Goal: Information Seeking & Learning: Learn about a topic

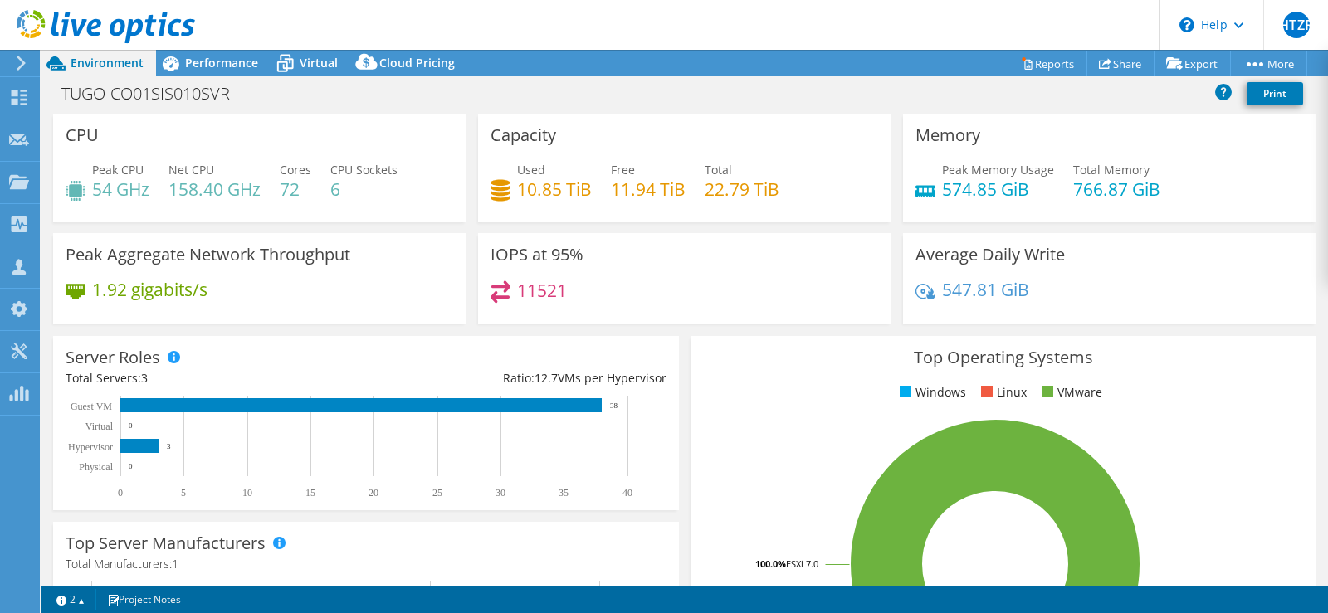
select select "USD"
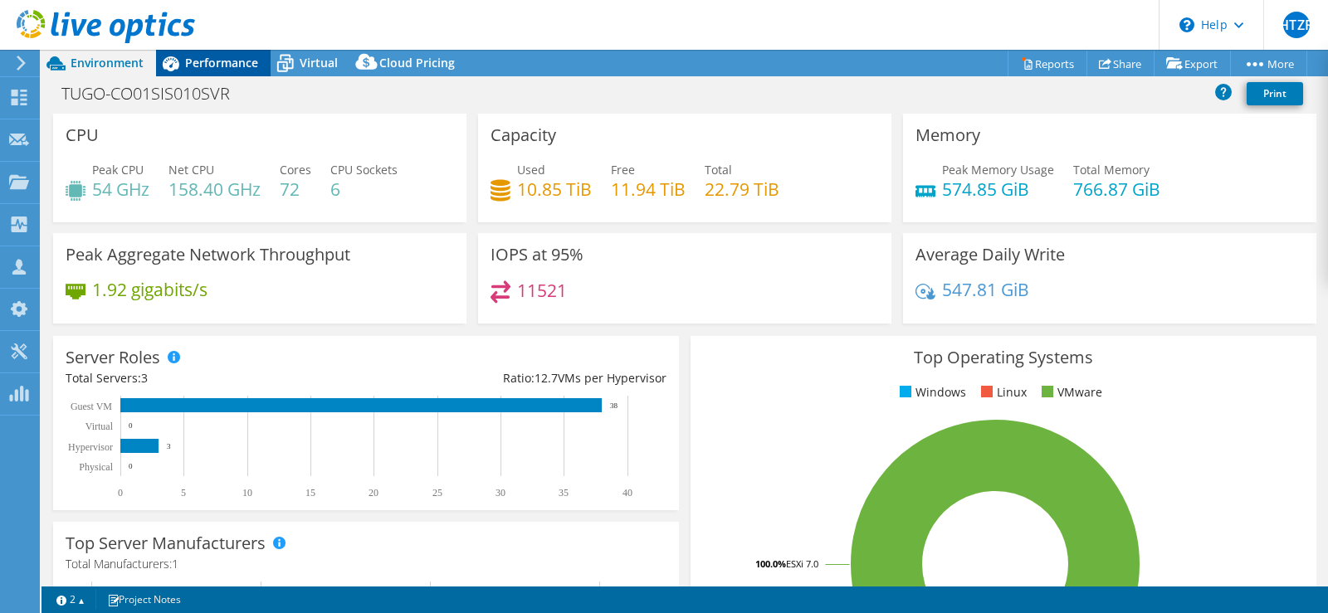
click at [209, 53] on div "Performance" at bounding box center [213, 63] width 115 height 27
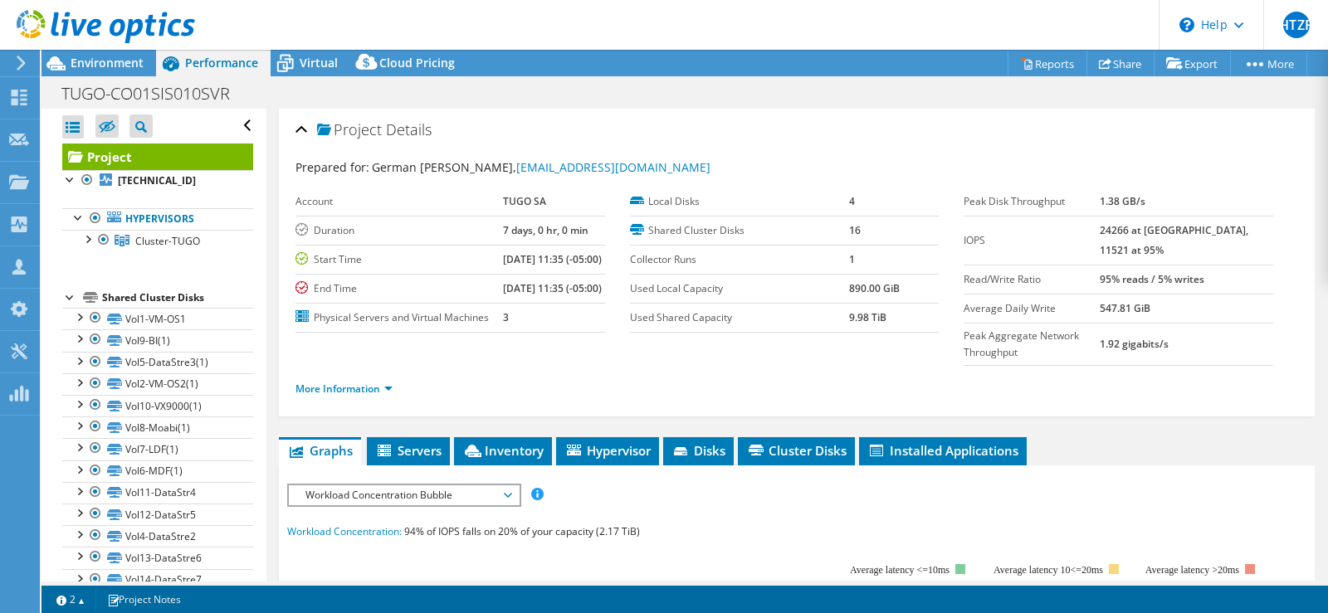
click at [683, 97] on div "TUGO-CO01SIS010SVR Print" at bounding box center [685, 93] width 1287 height 31
click at [754, 123] on div "Project Details" at bounding box center [796, 131] width 1003 height 36
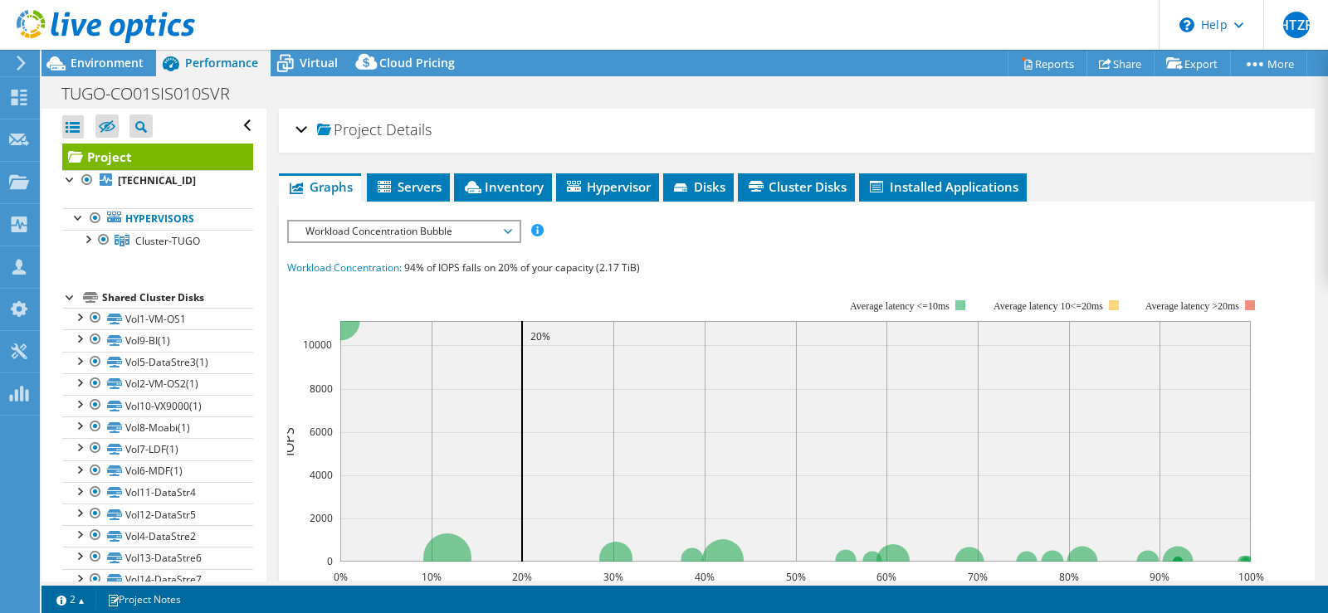
click at [754, 123] on div "Project Details" at bounding box center [796, 131] width 1003 height 36
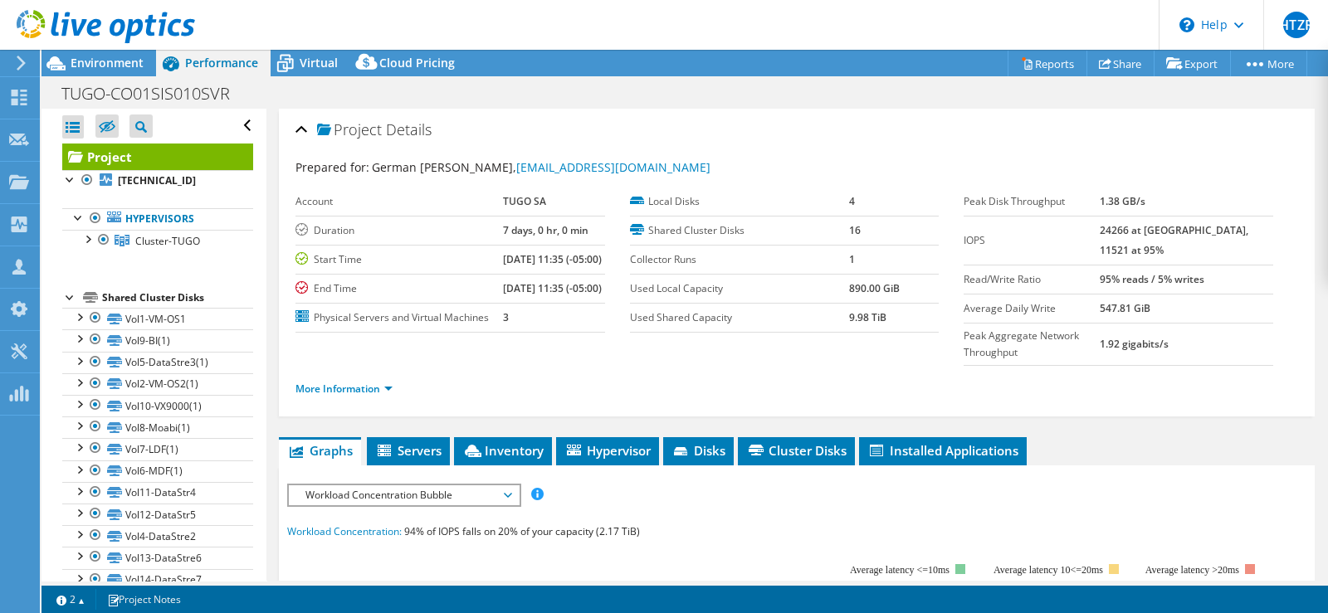
click at [834, 134] on div "Project Details" at bounding box center [796, 131] width 1003 height 36
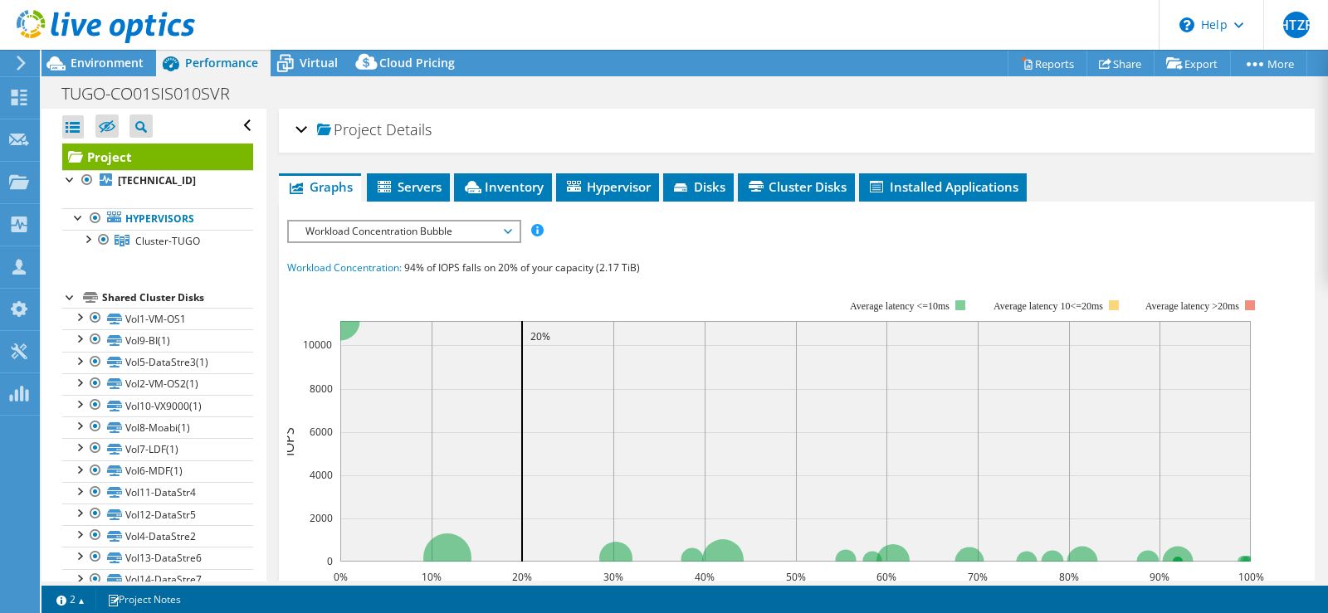
click at [834, 134] on div "Project Details" at bounding box center [796, 131] width 1003 height 36
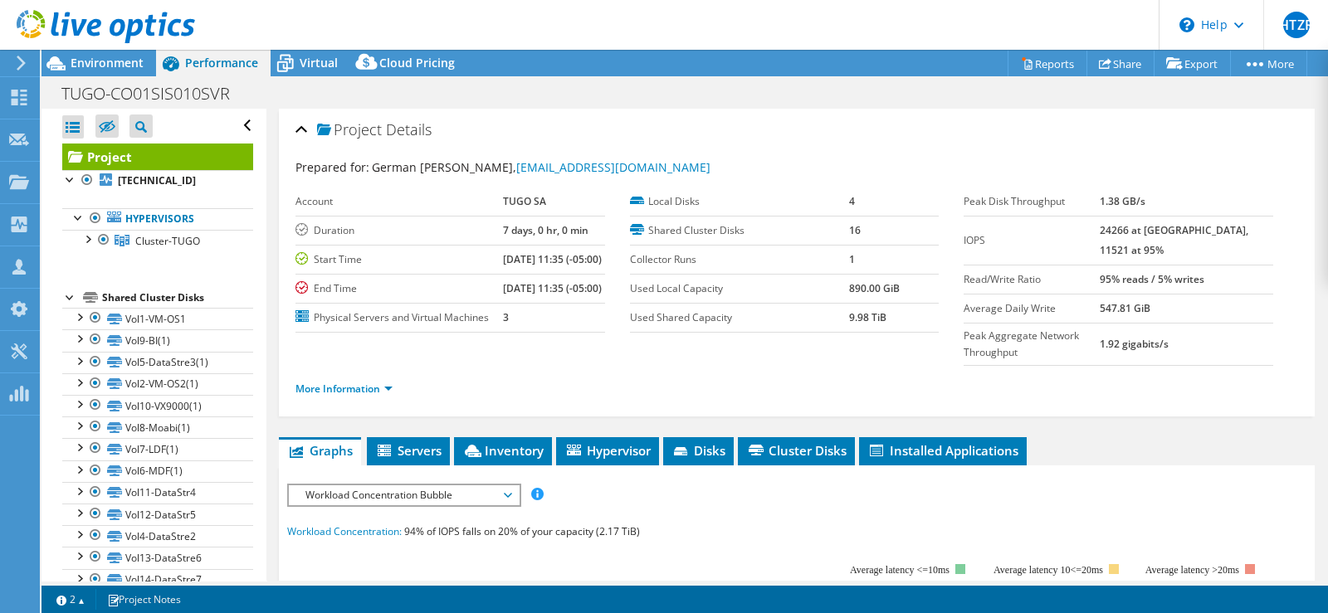
click at [816, 105] on div "TUGO-CO01SIS010SVR Print" at bounding box center [685, 93] width 1287 height 31
click at [902, 154] on div "Prepared for: German Andres Diaz, gdiaz@tugo.com.co Account TUGO SA Duration 7 …" at bounding box center [796, 281] width 1003 height 264
click at [1024, 62] on icon at bounding box center [1027, 65] width 7 height 10
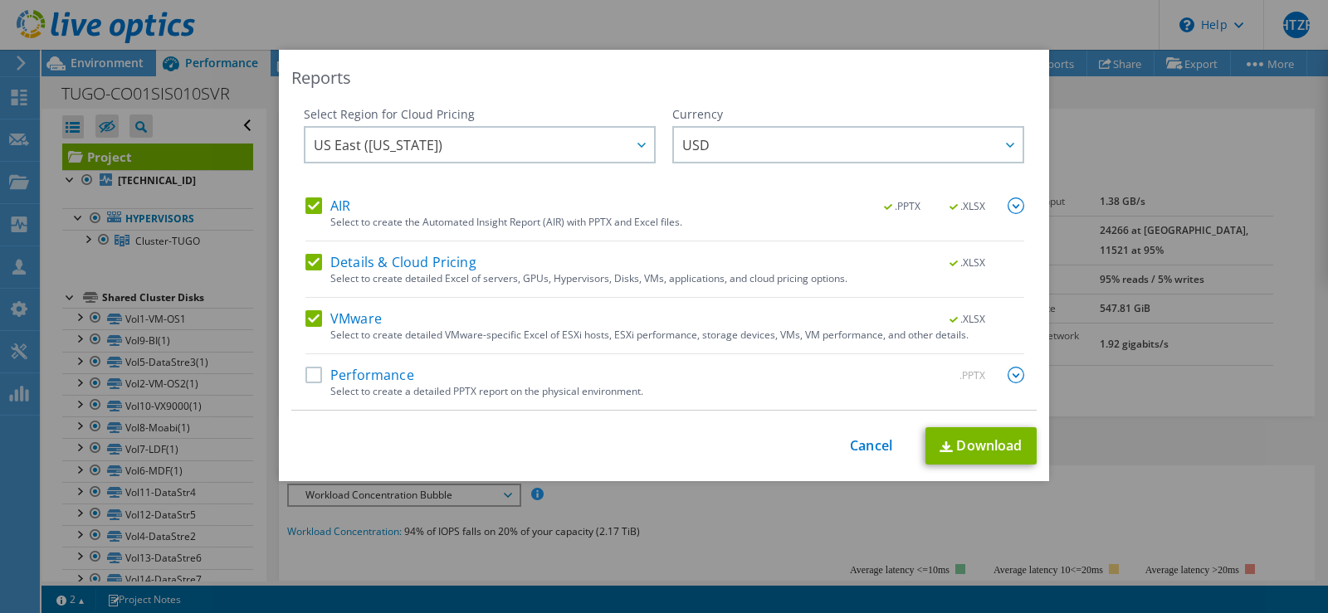
click at [305, 376] on label "Performance" at bounding box center [359, 375] width 109 height 17
click at [0, 0] on input "Performance" at bounding box center [0, 0] width 0 height 0
click at [985, 451] on link "Download" at bounding box center [980, 445] width 111 height 37
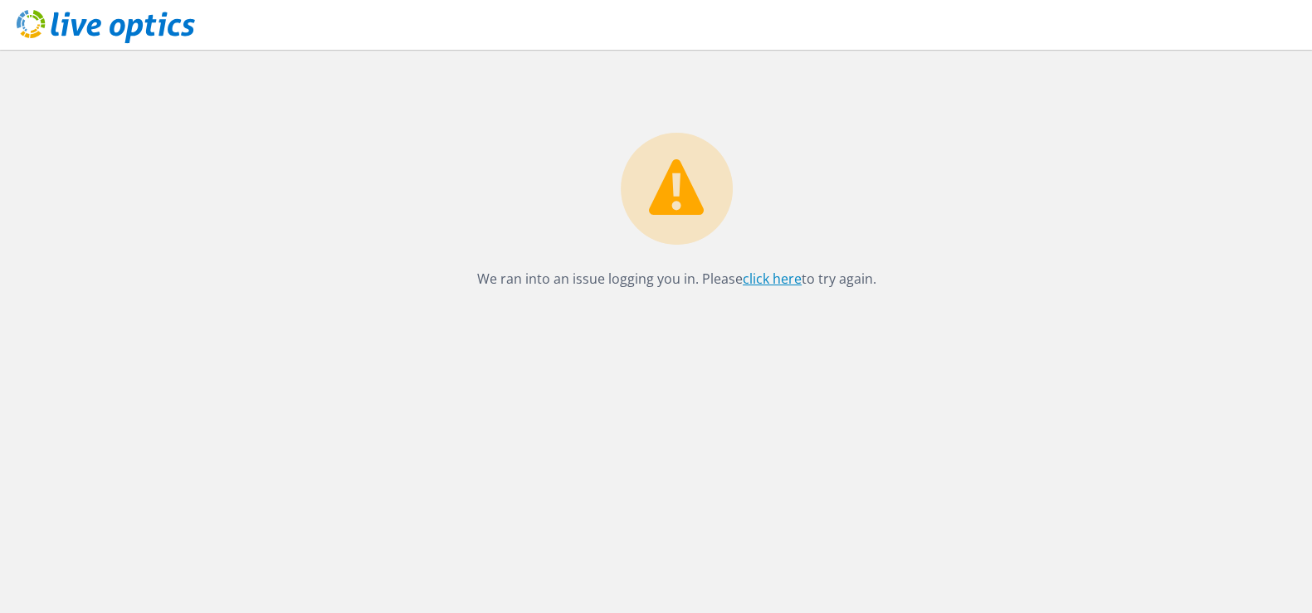
click at [769, 281] on link "click here" at bounding box center [772, 279] width 59 height 18
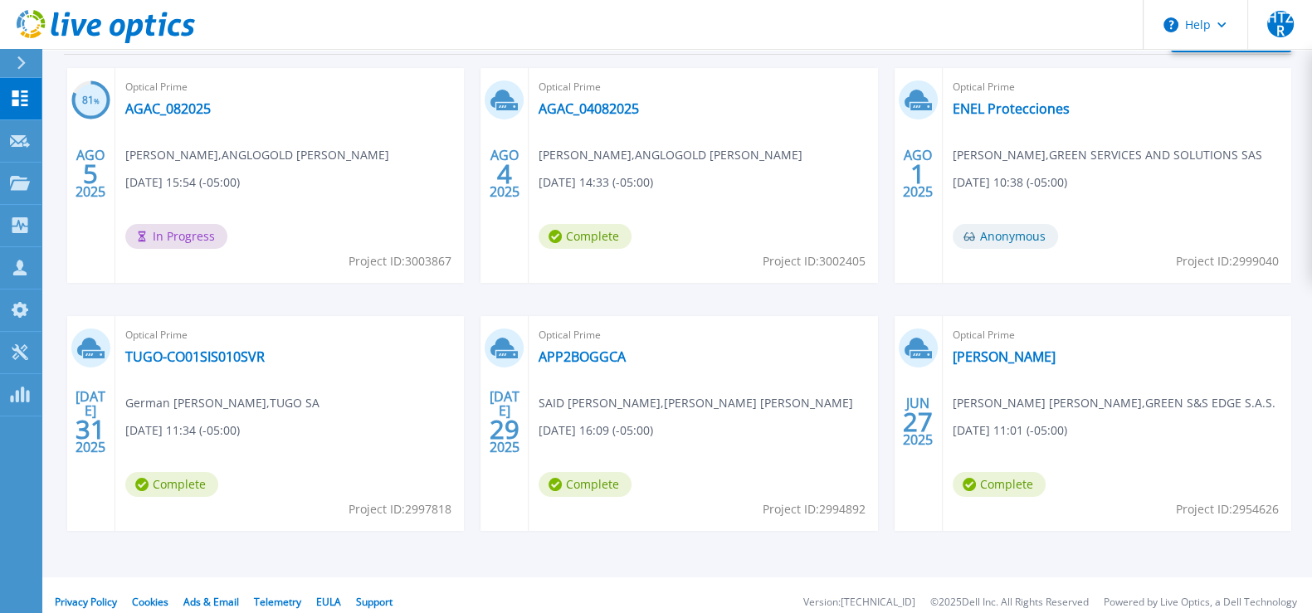
scroll to position [306, 0]
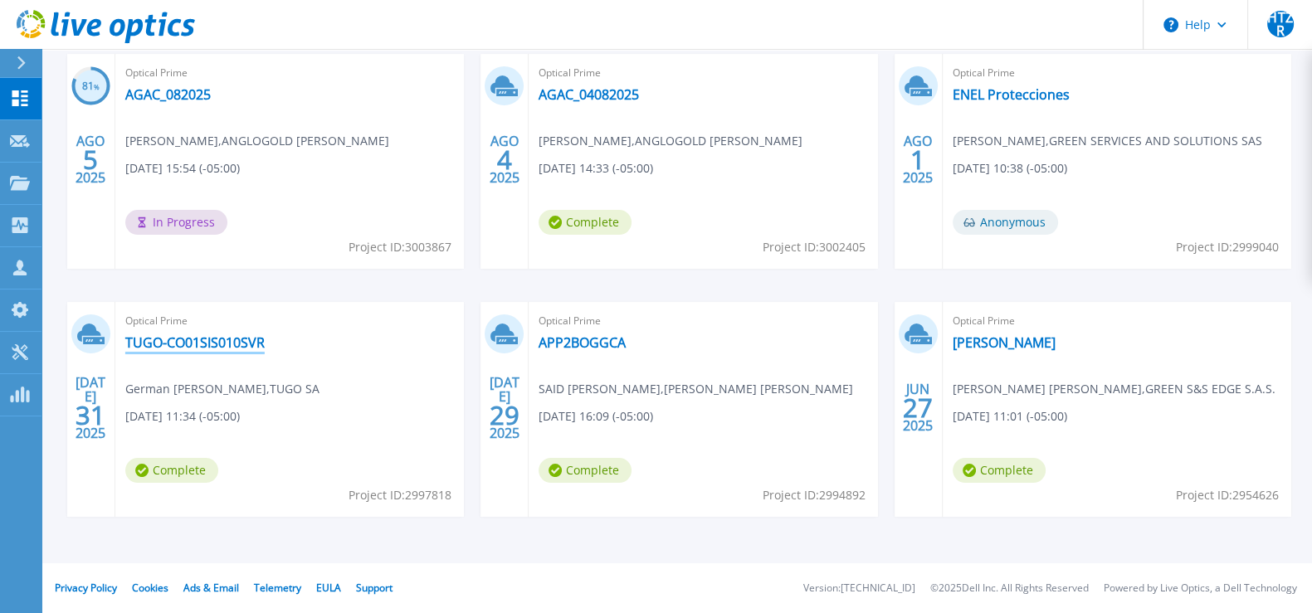
click at [201, 351] on link "TUGO-CO01SIS010SVR" at bounding box center [194, 342] width 139 height 17
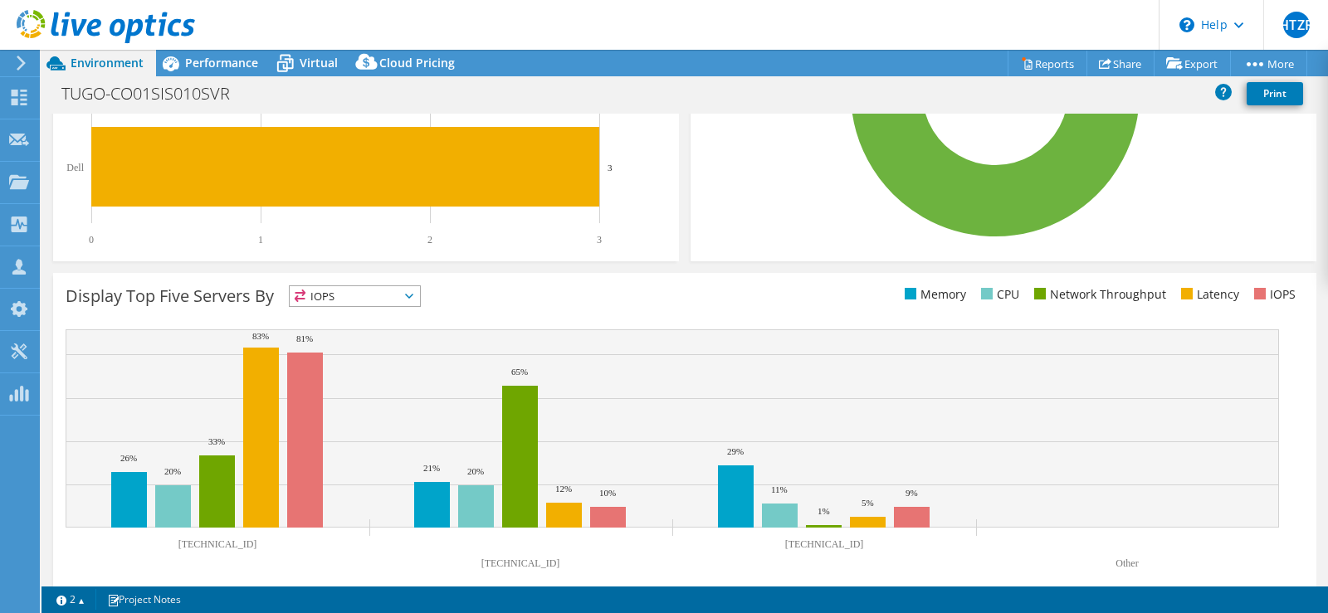
scroll to position [494, 0]
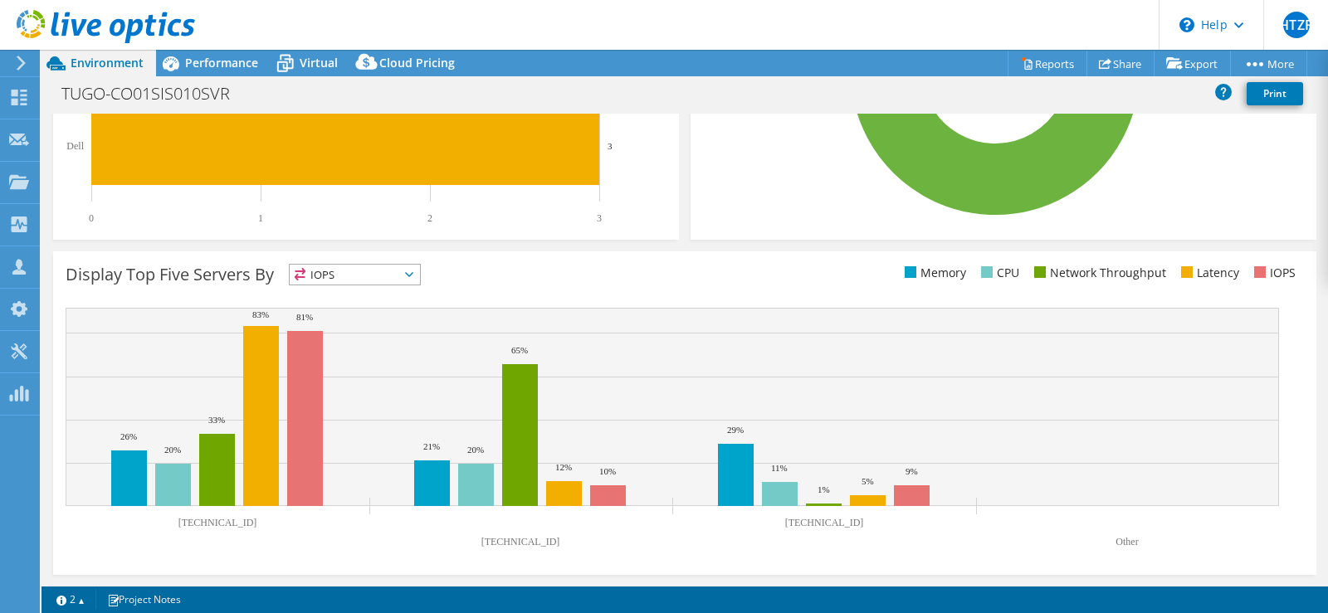
click at [388, 265] on span "IOPS" at bounding box center [355, 275] width 130 height 20
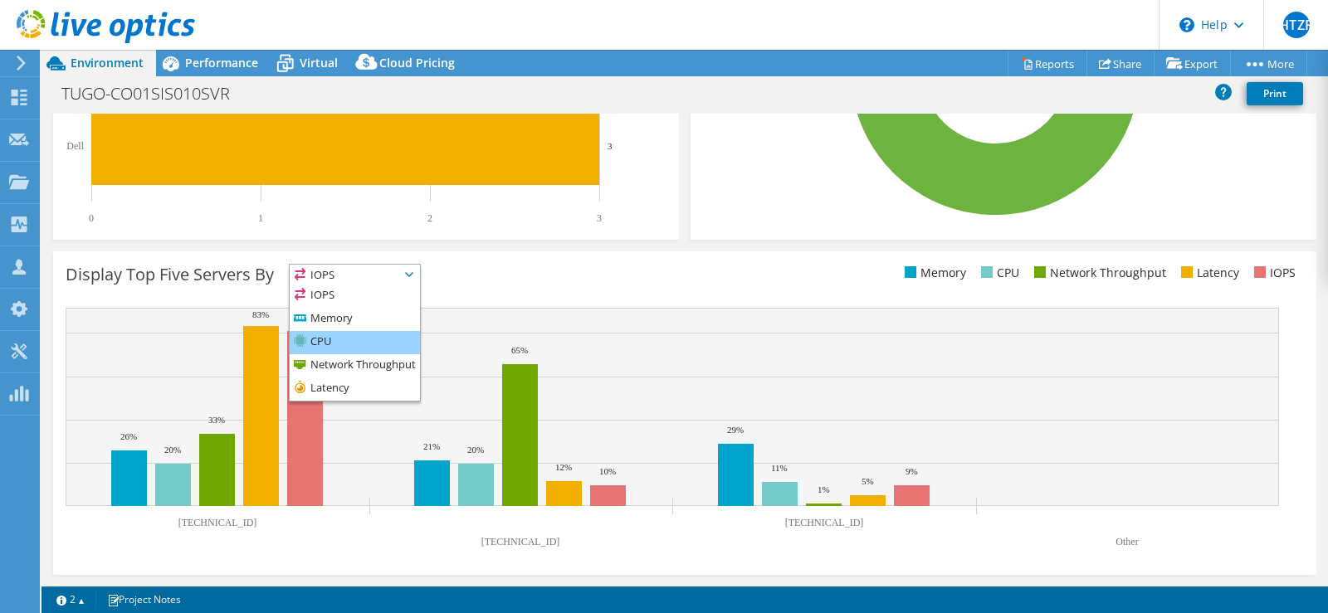
click at [373, 337] on li "CPU" at bounding box center [355, 342] width 130 height 23
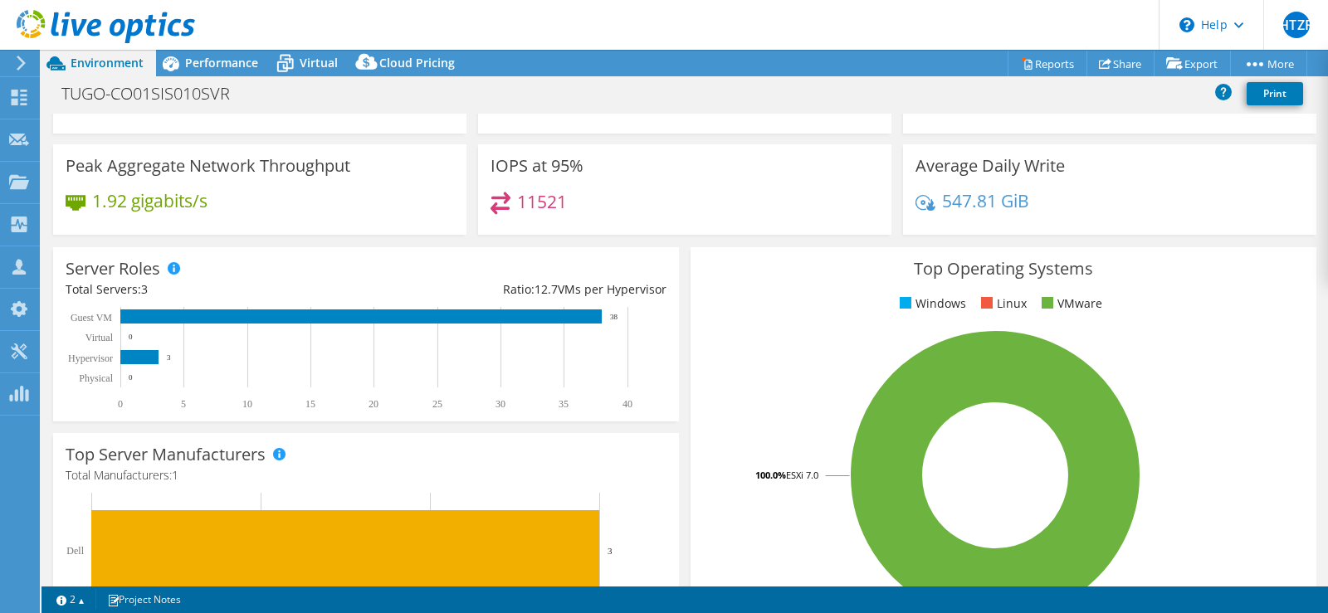
scroll to position [0, 0]
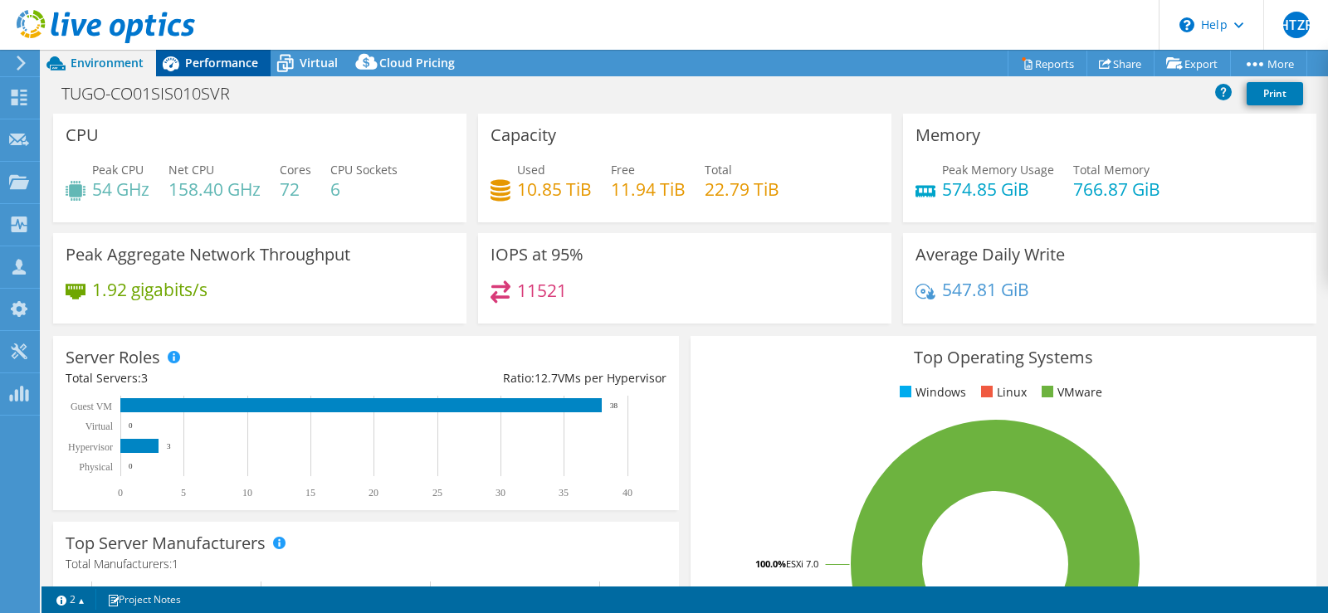
click at [232, 58] on span "Performance" at bounding box center [221, 63] width 73 height 16
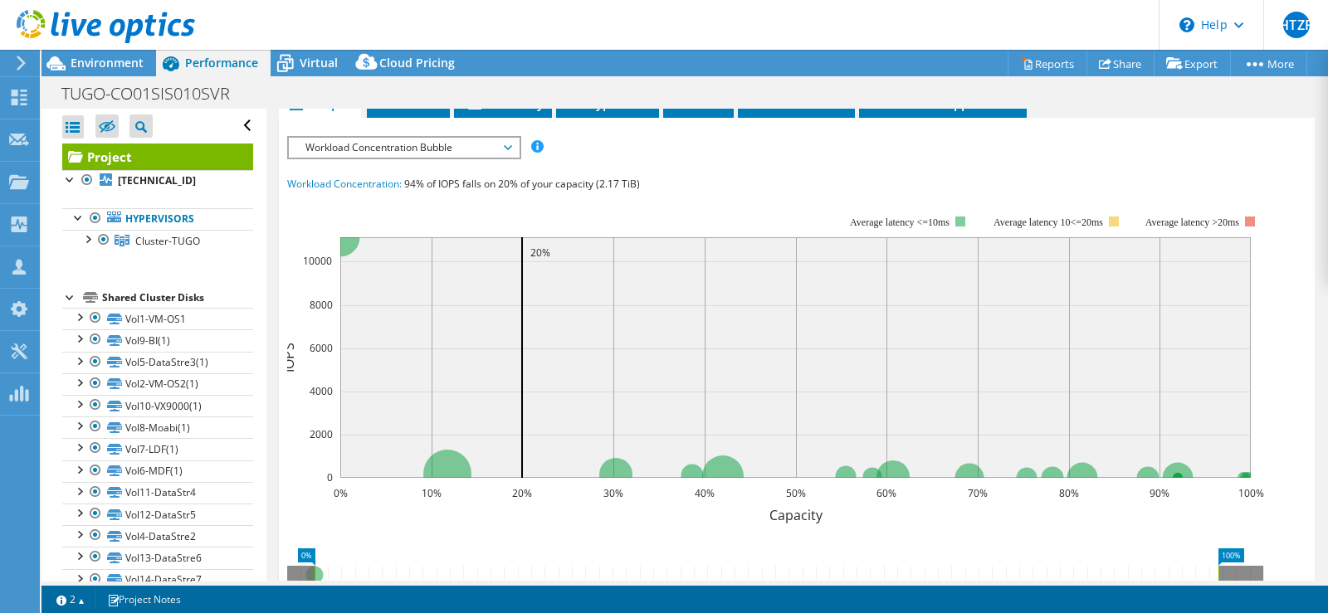
scroll to position [349, 0]
click at [436, 156] on span "Workload Concentration Bubble" at bounding box center [403, 146] width 213 height 20
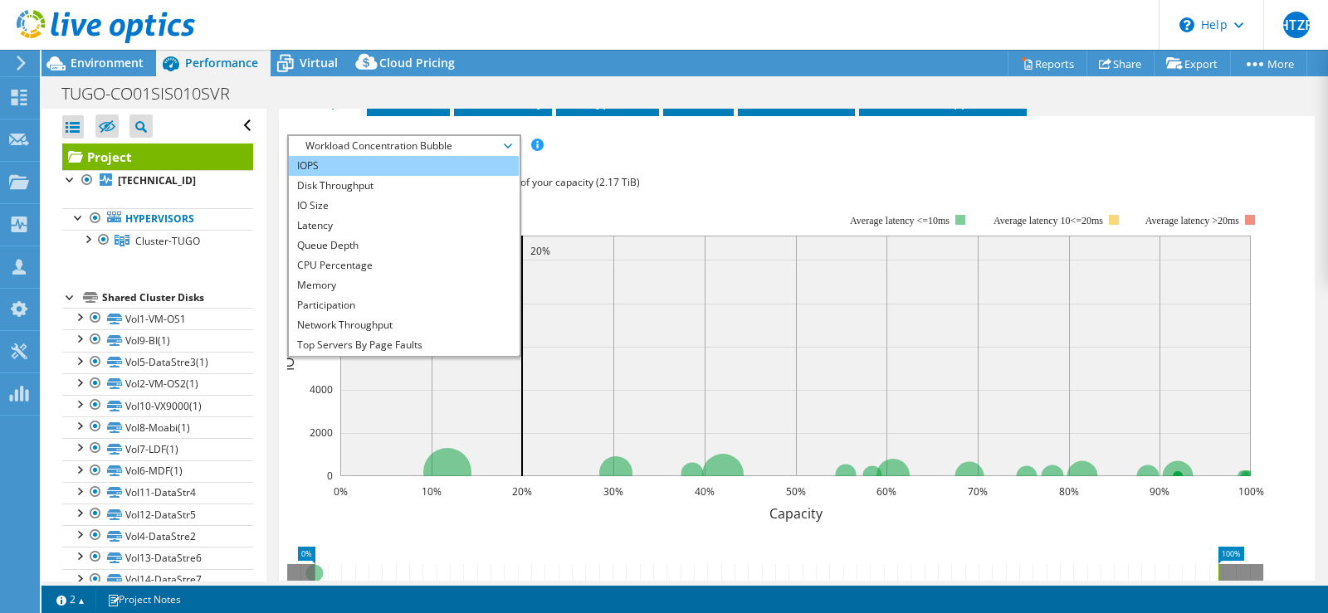
click at [431, 176] on li "IOPS" at bounding box center [404, 166] width 230 height 20
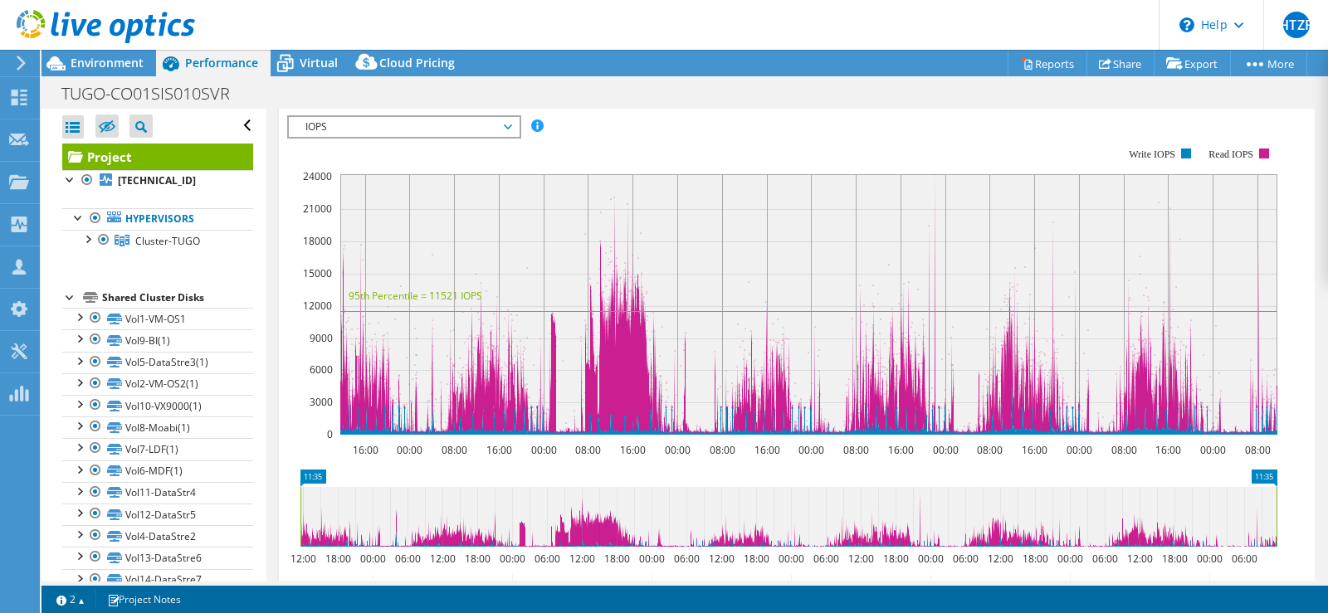
scroll to position [291, 0]
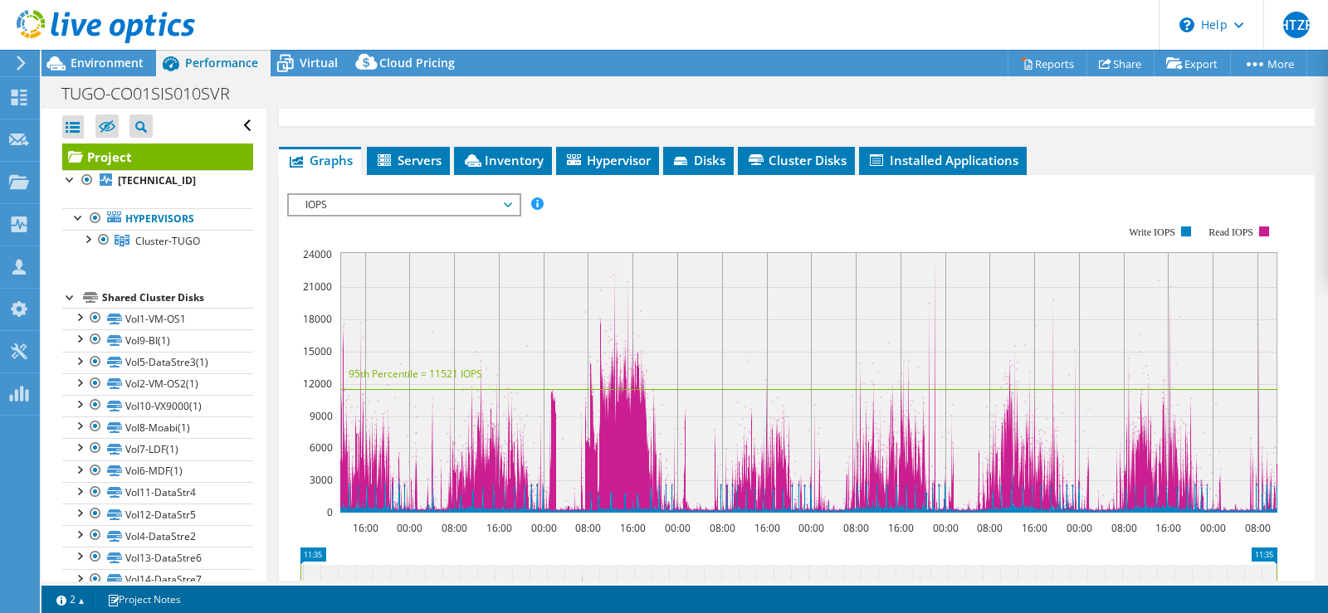
click at [457, 215] on span "IOPS" at bounding box center [403, 205] width 213 height 20
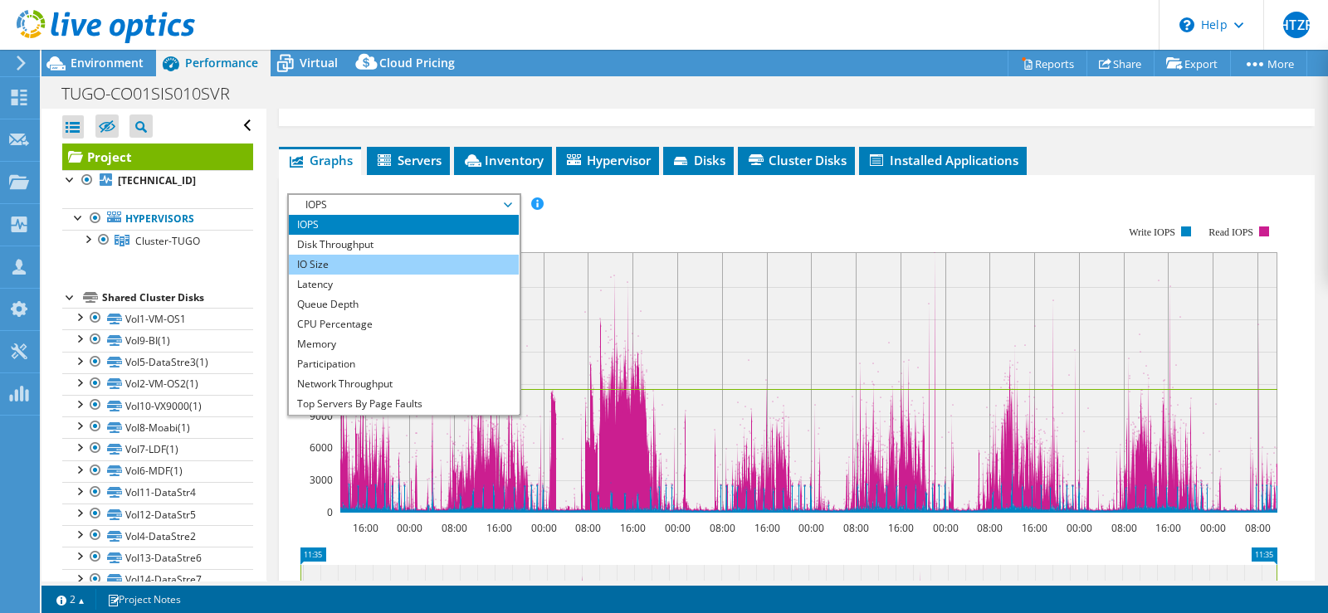
click at [413, 275] on li "IO Size" at bounding box center [404, 265] width 230 height 20
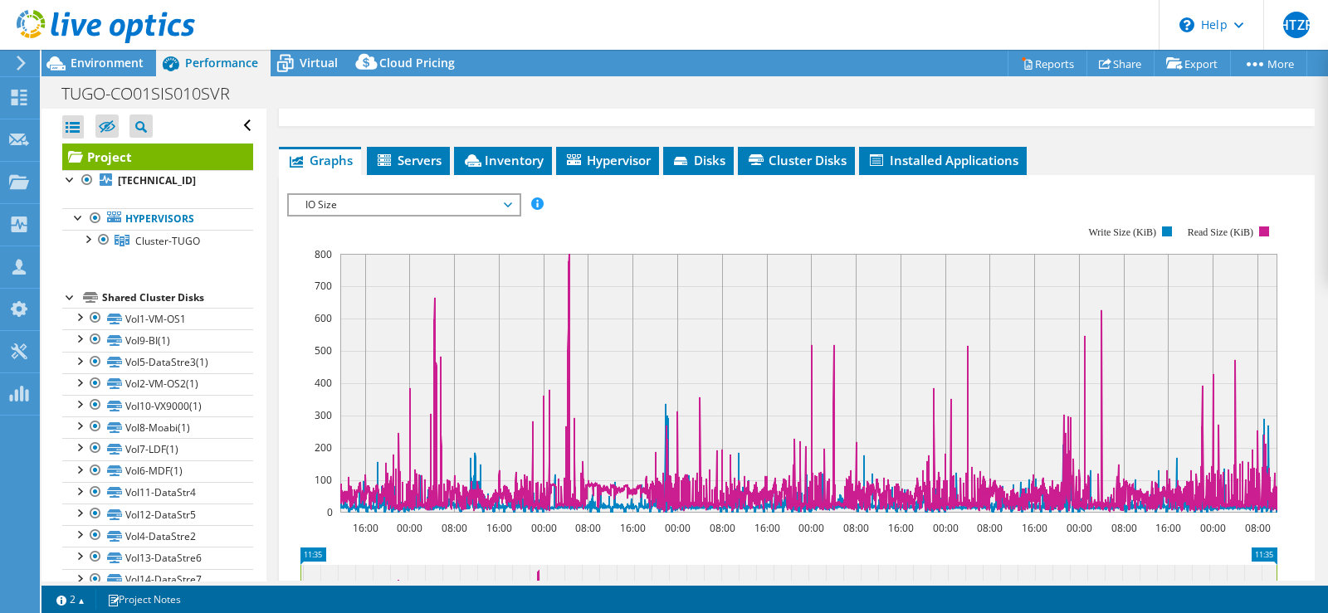
click at [415, 215] on span "IO Size" at bounding box center [403, 205] width 213 height 20
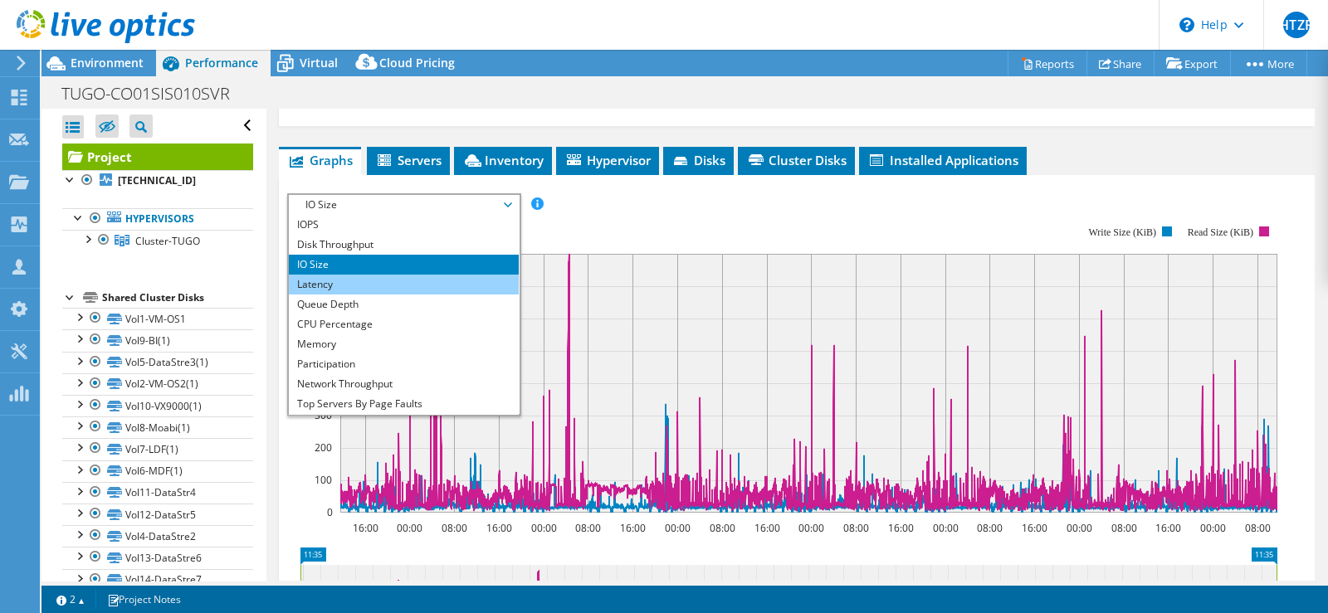
click at [390, 295] on li "Latency" at bounding box center [404, 285] width 230 height 20
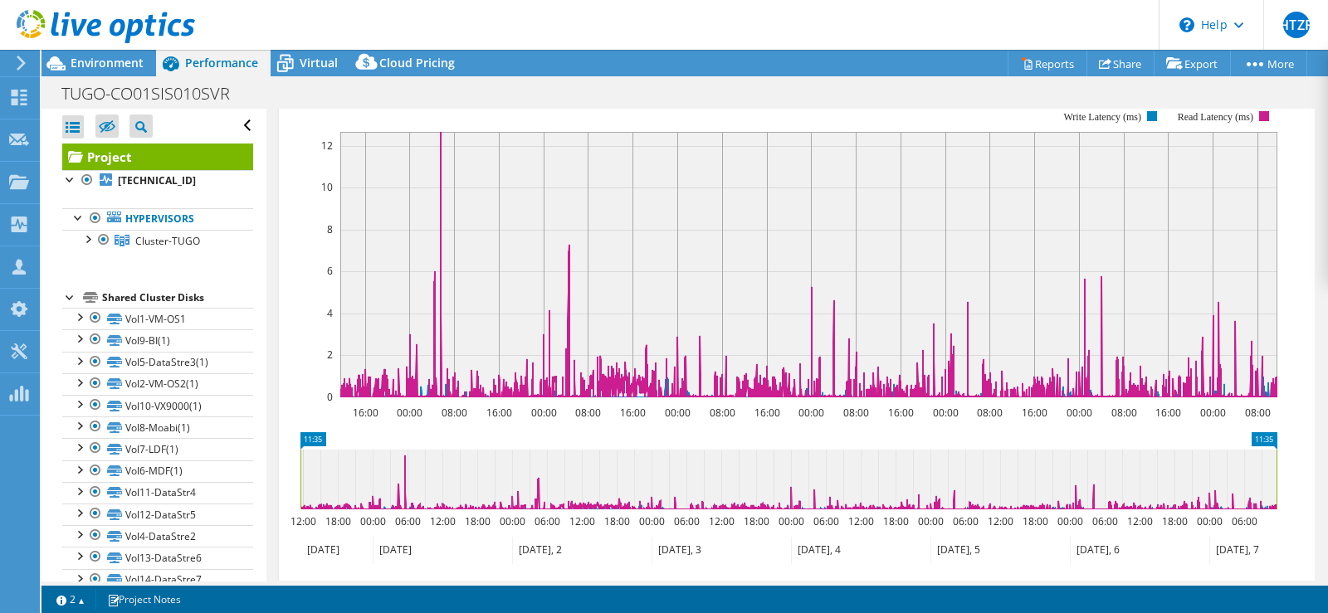
scroll to position [408, 0]
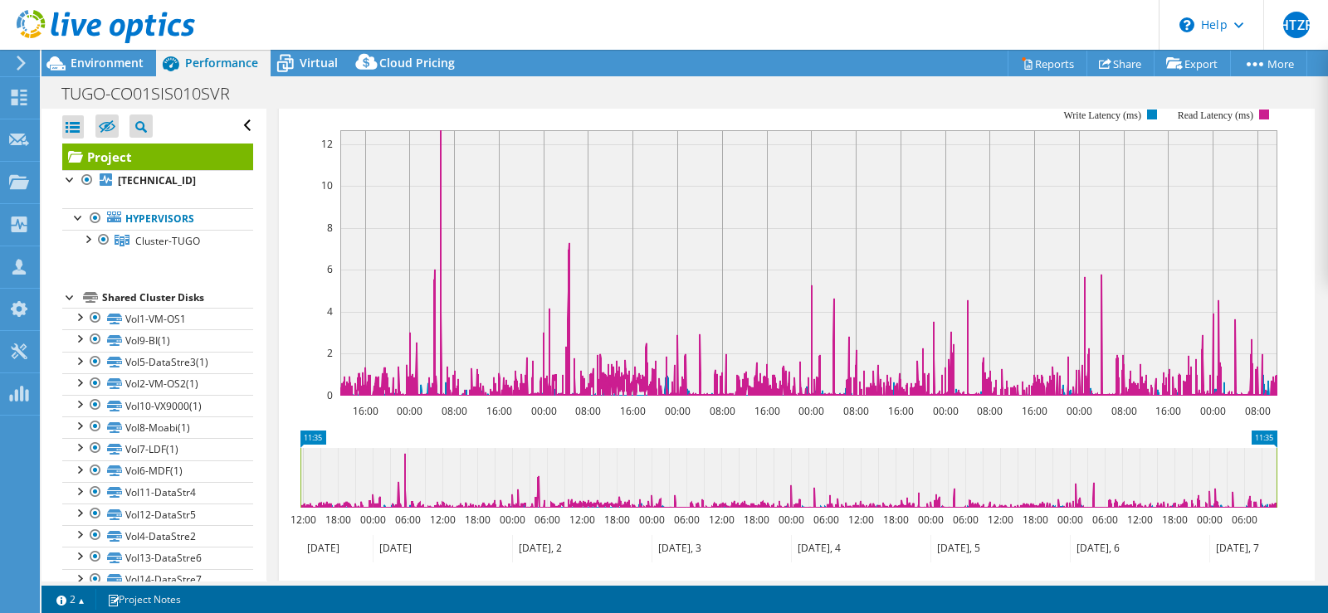
click at [813, 115] on rect at bounding box center [782, 252] width 990 height 332
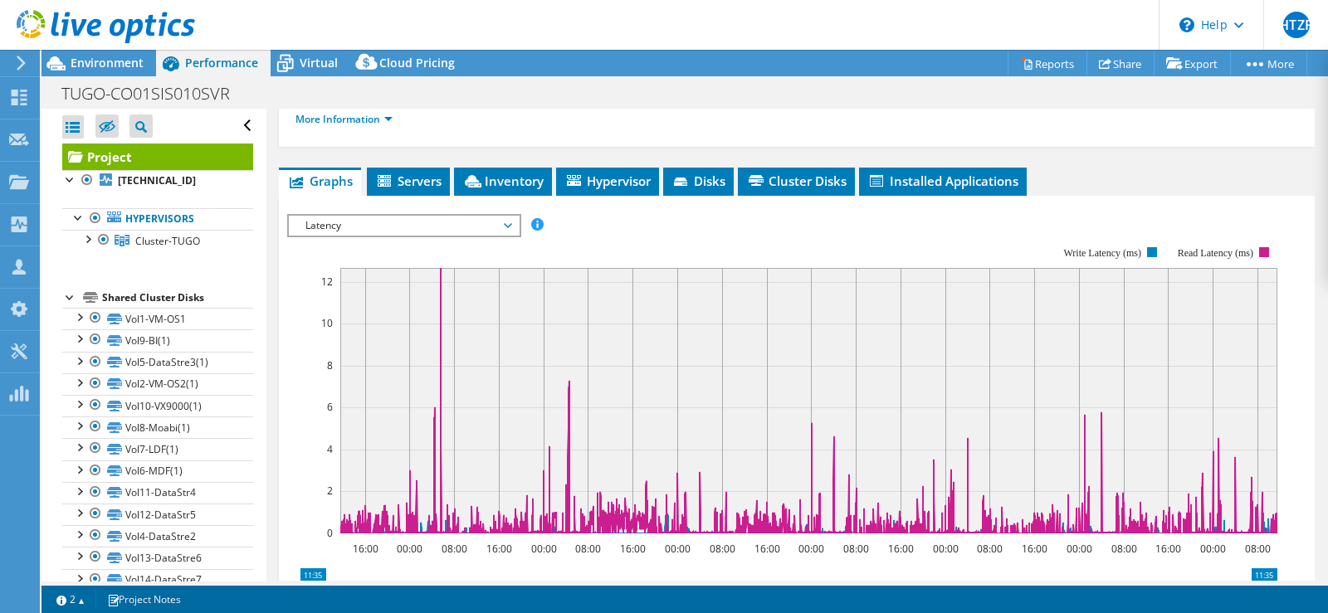
scroll to position [266, 0]
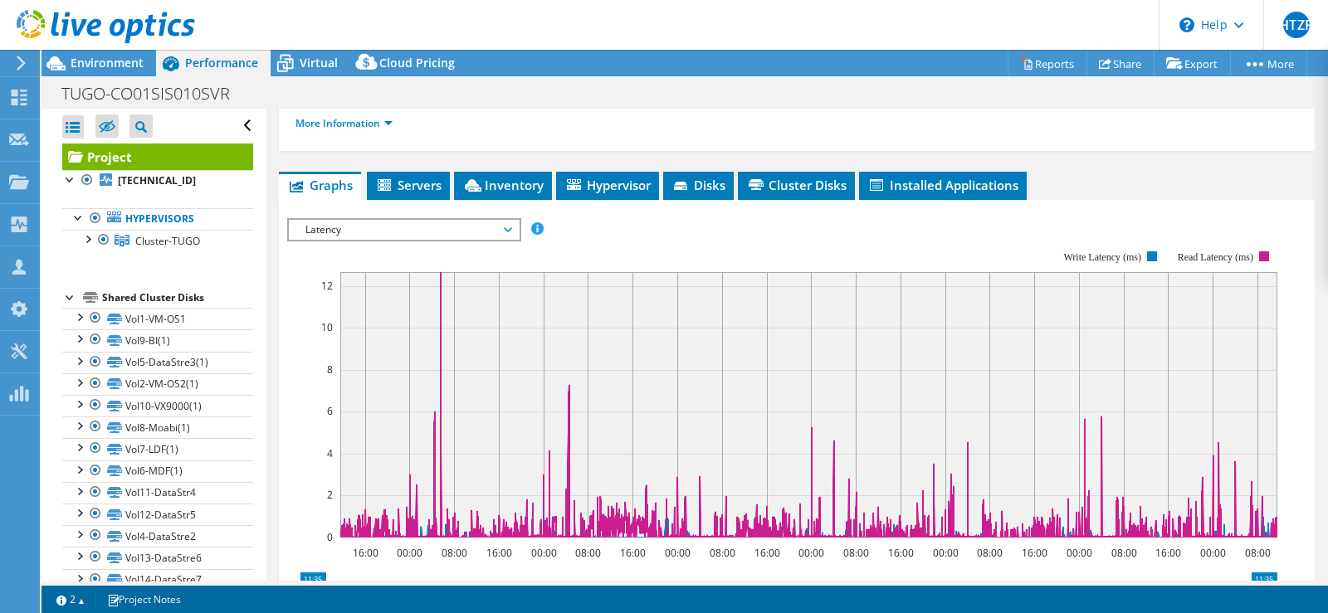
click at [477, 239] on span "Latency" at bounding box center [403, 230] width 213 height 20
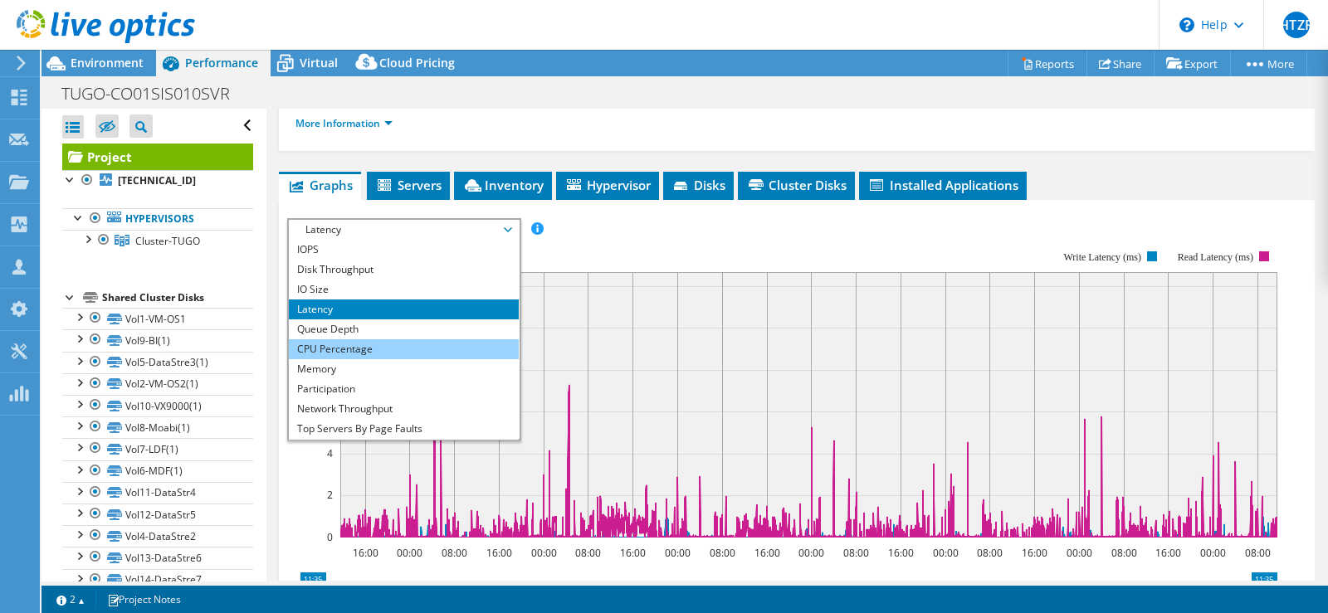
click at [374, 359] on li "CPU Percentage" at bounding box center [404, 349] width 230 height 20
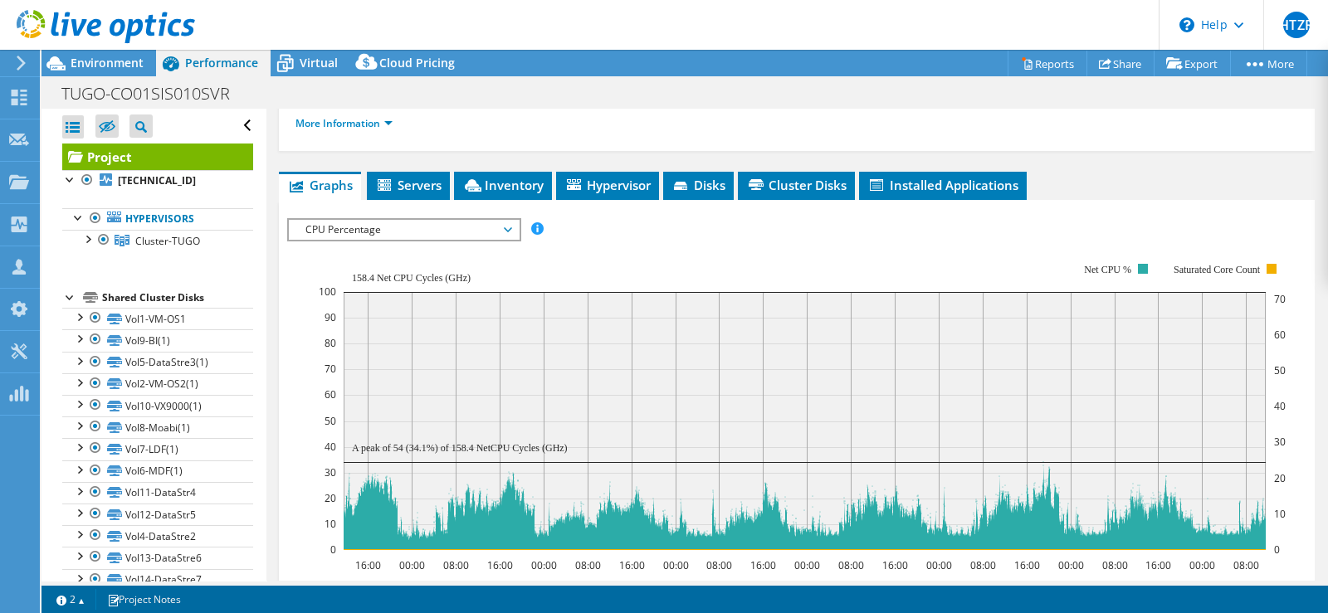
click at [628, 255] on div "IOPS Disk Throughput IO Size Latency Queue Depth CPU Percentage Memory Page Fau…" at bounding box center [796, 507] width 1019 height 579
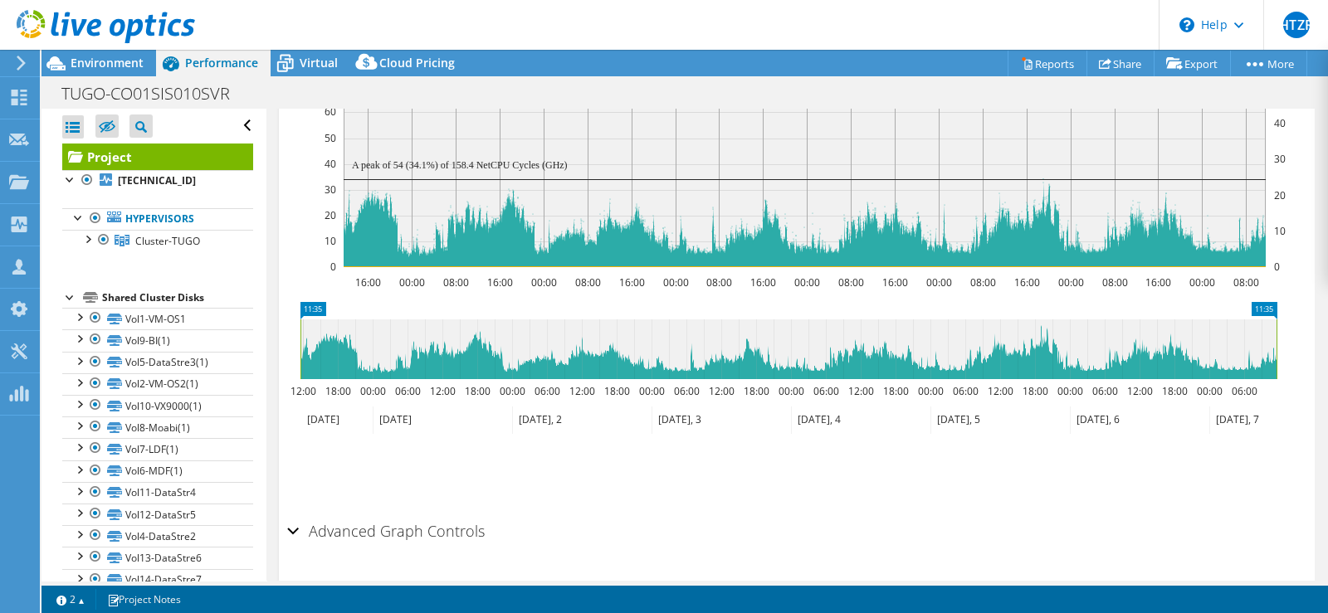
scroll to position [614, 0]
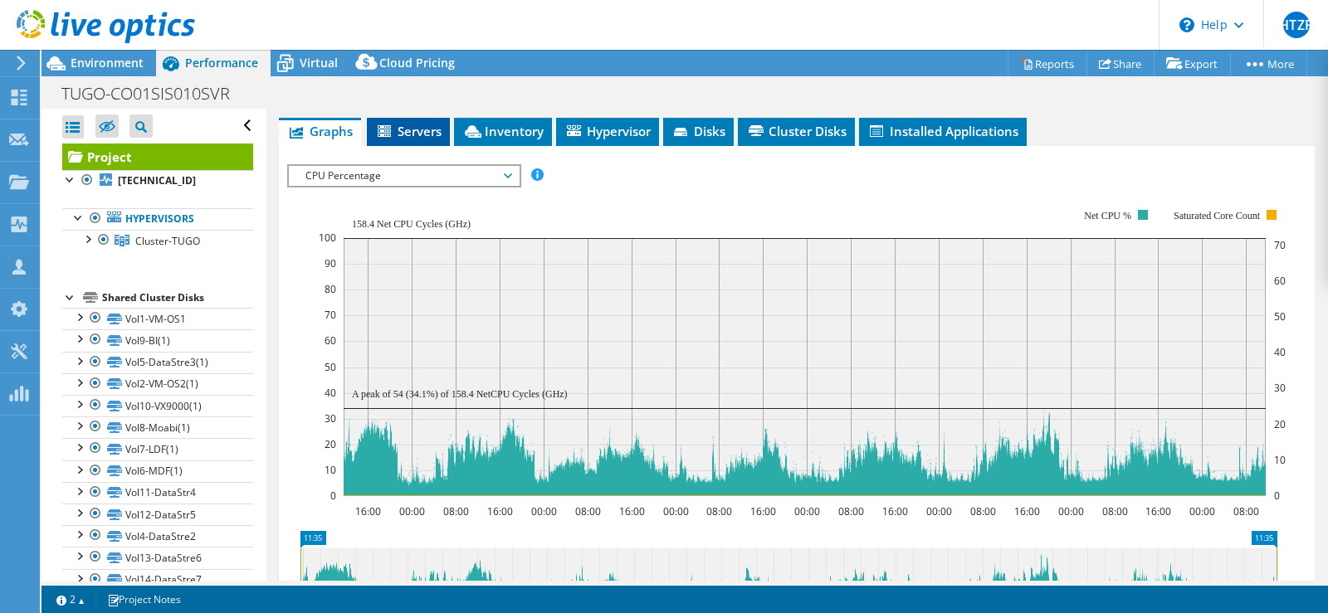
click at [419, 139] on li "Servers" at bounding box center [408, 132] width 83 height 28
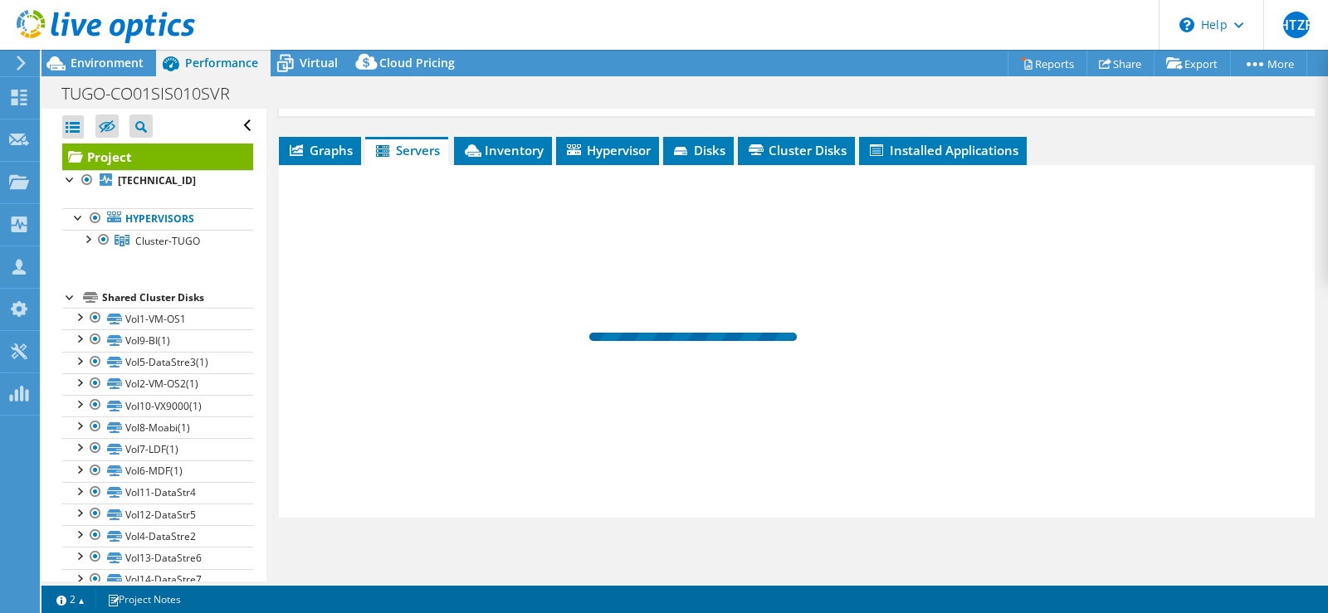
scroll to position [319, 0]
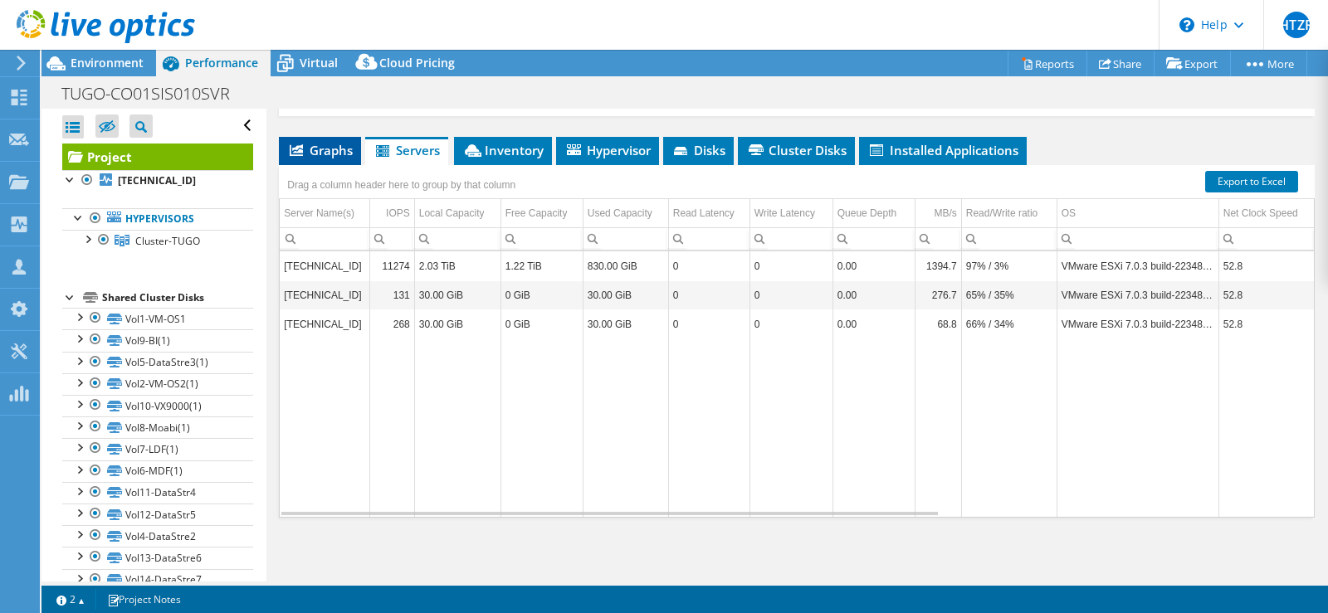
click at [304, 149] on span "Graphs" at bounding box center [320, 150] width 66 height 17
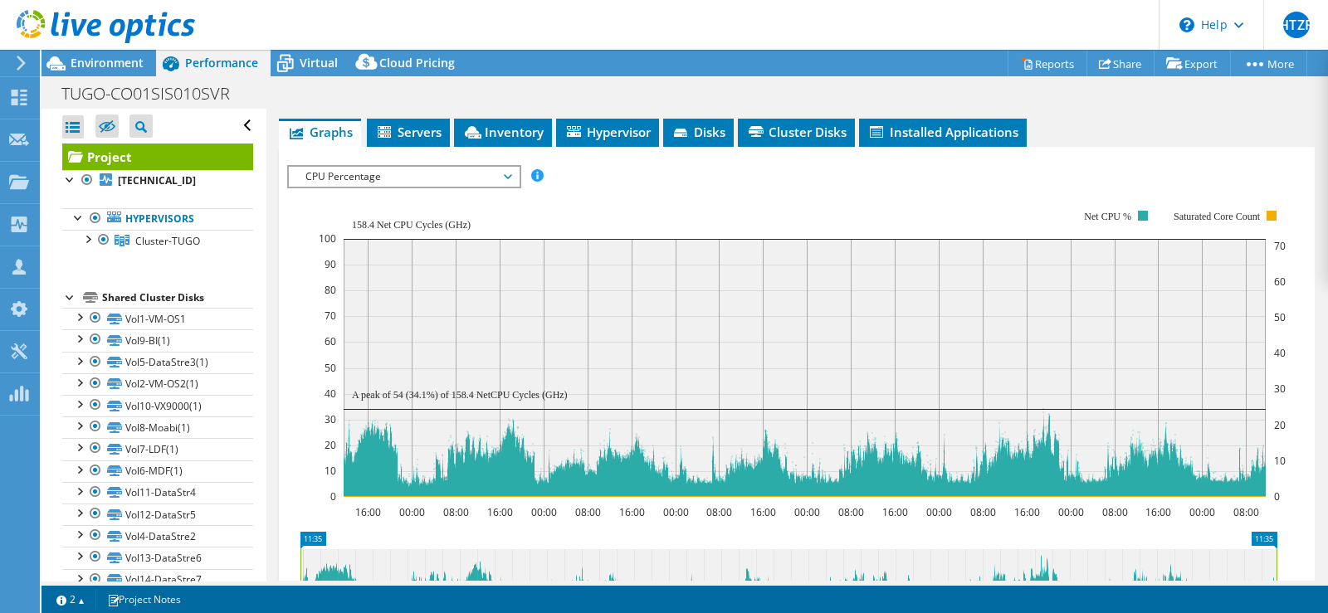
scroll to position [320, 0]
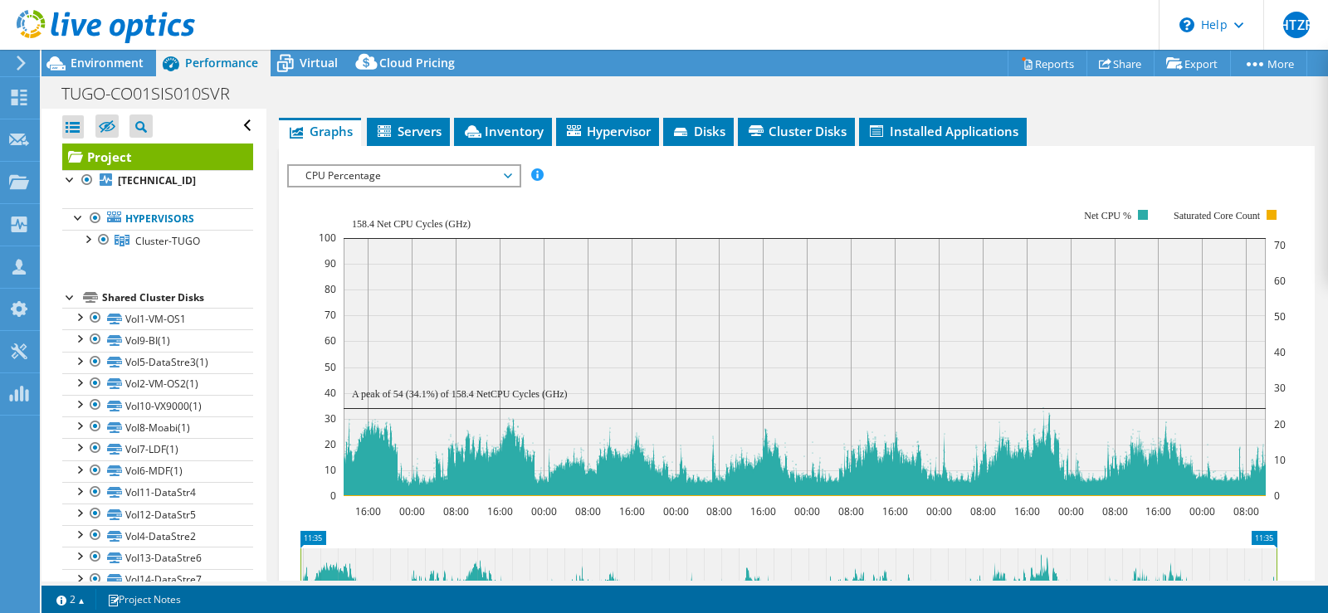
click at [439, 183] on span "CPU Percentage" at bounding box center [403, 176] width 213 height 20
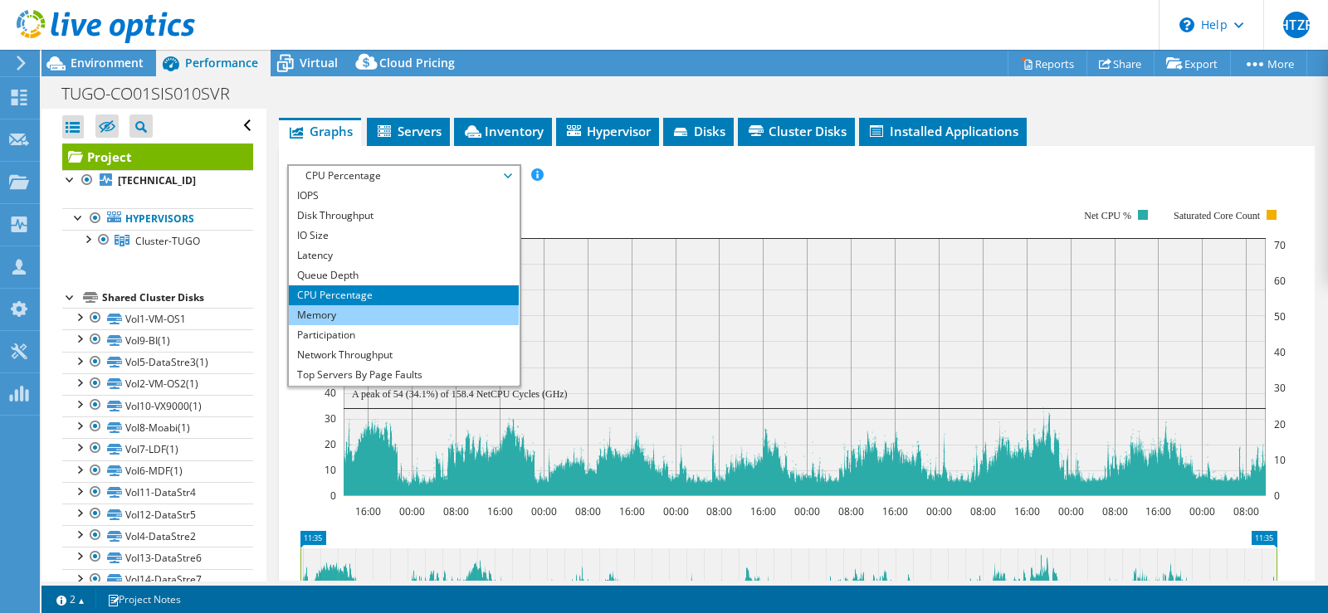
click at [342, 325] on li "Memory" at bounding box center [404, 315] width 230 height 20
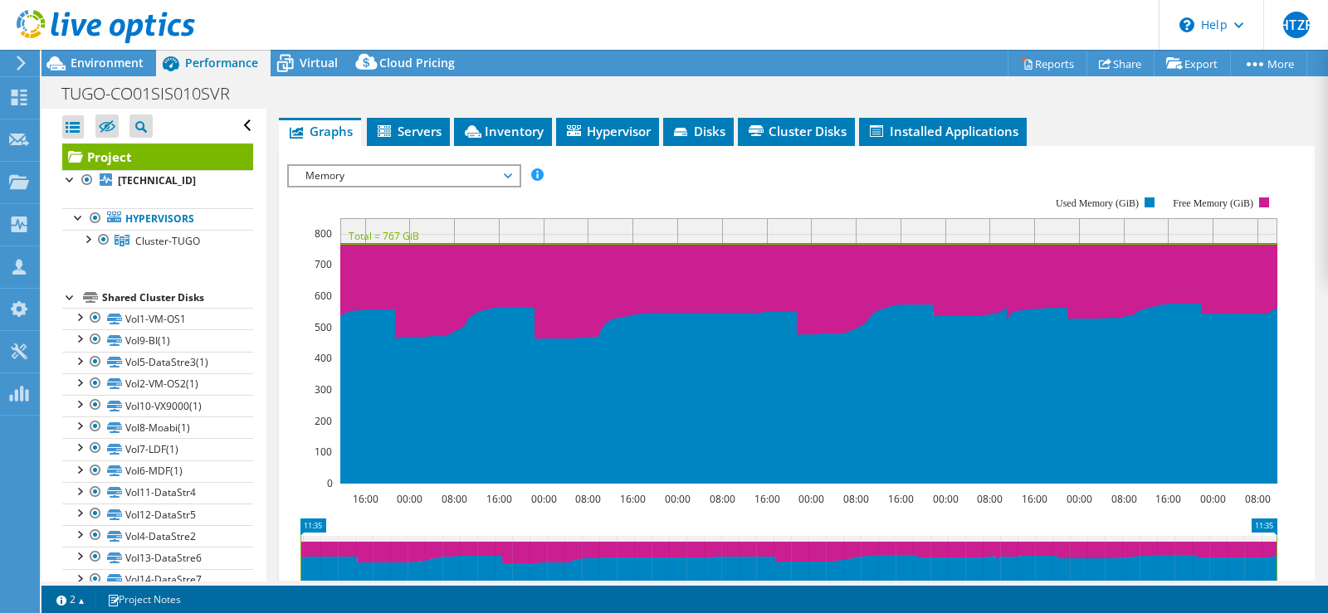
click at [492, 186] on span "Memory" at bounding box center [403, 176] width 213 height 20
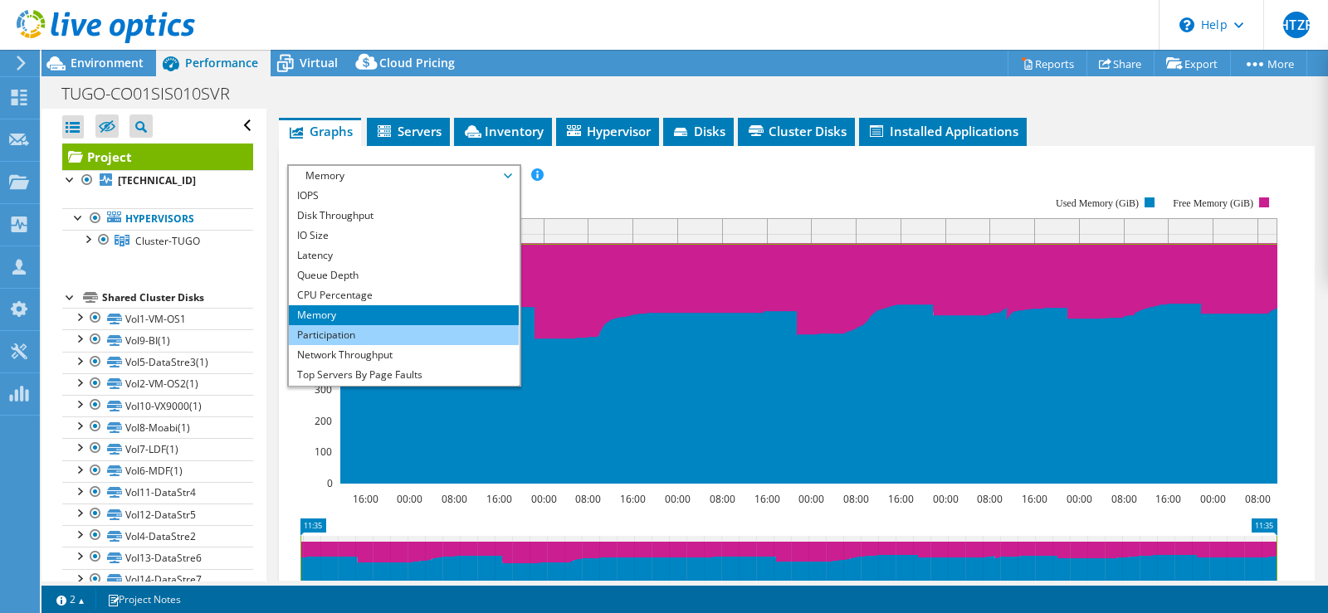
click at [353, 345] on li "Participation" at bounding box center [404, 335] width 230 height 20
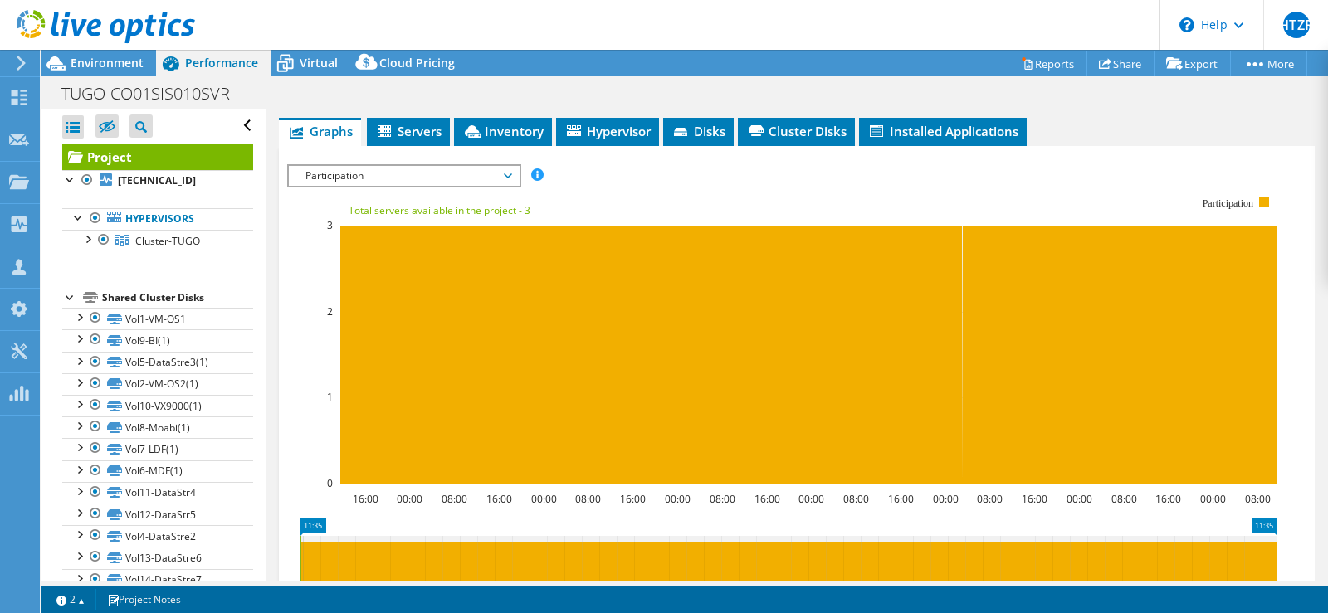
click at [400, 186] on span "Participation" at bounding box center [403, 176] width 213 height 20
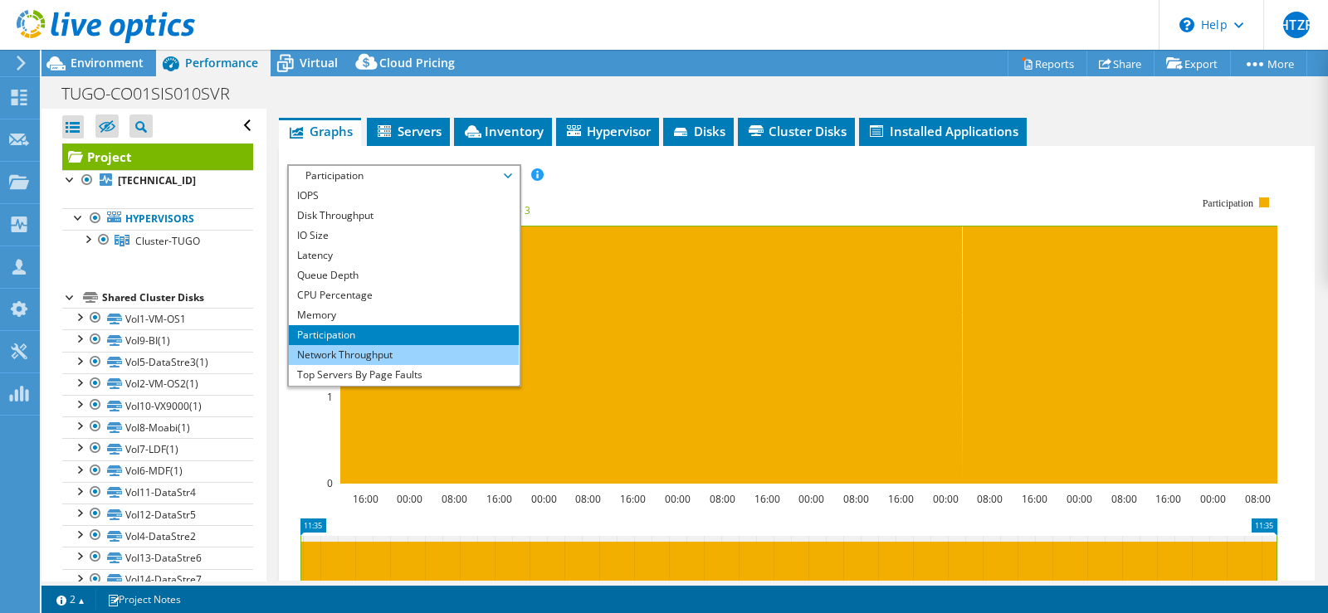
click at [387, 365] on li "Network Throughput" at bounding box center [404, 355] width 230 height 20
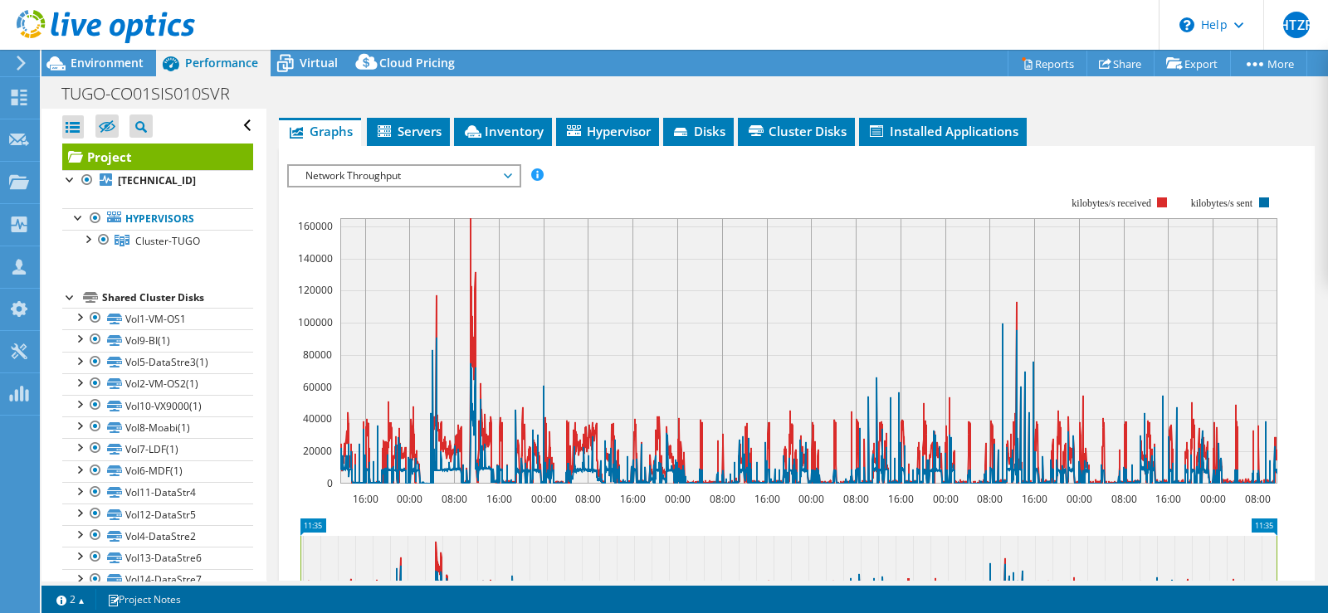
click at [427, 186] on span "Network Throughput" at bounding box center [403, 176] width 213 height 20
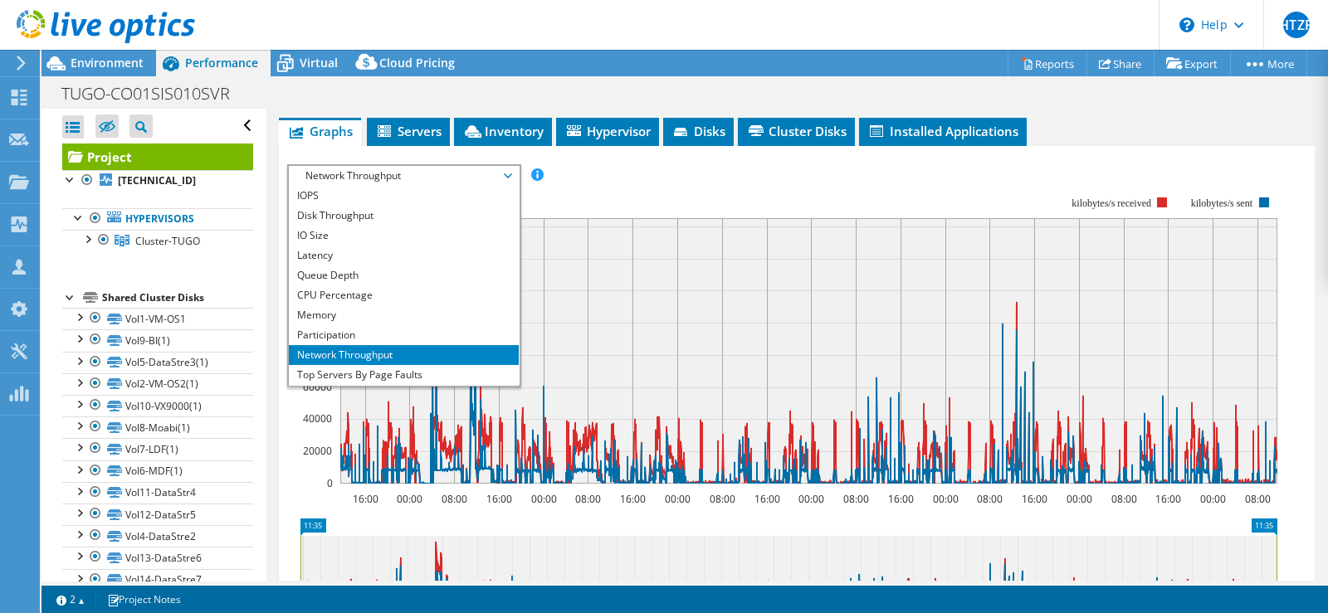
click at [597, 196] on rect at bounding box center [782, 340] width 990 height 332
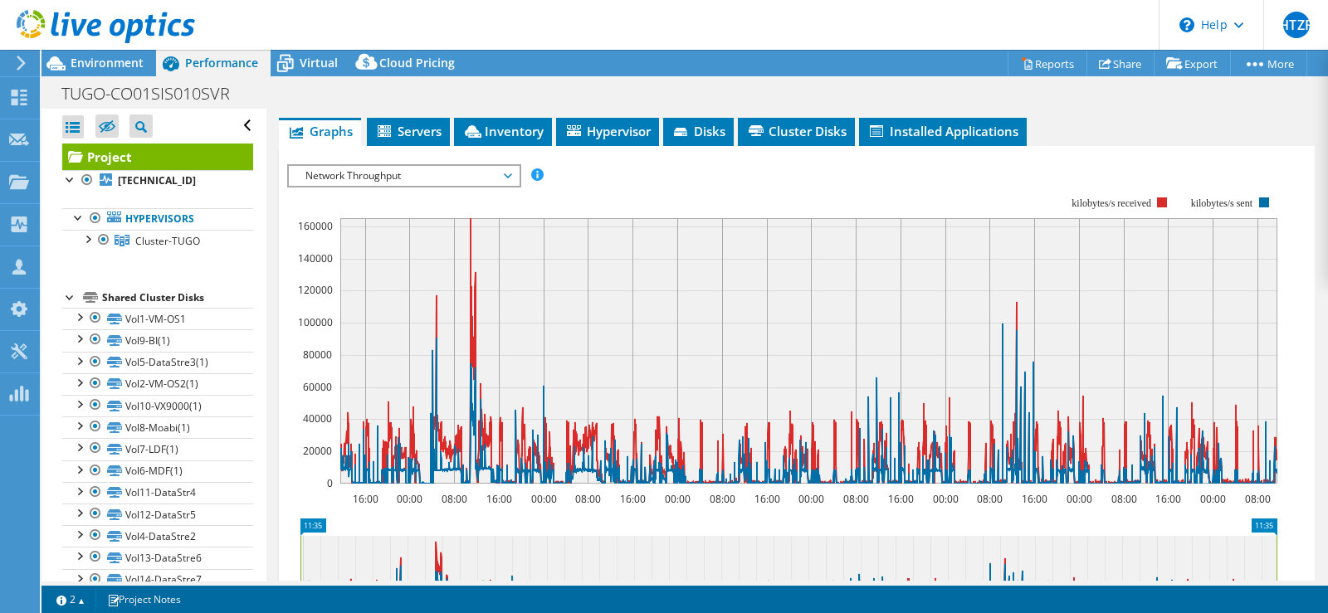
click at [477, 186] on span "Network Throughput" at bounding box center [403, 176] width 213 height 20
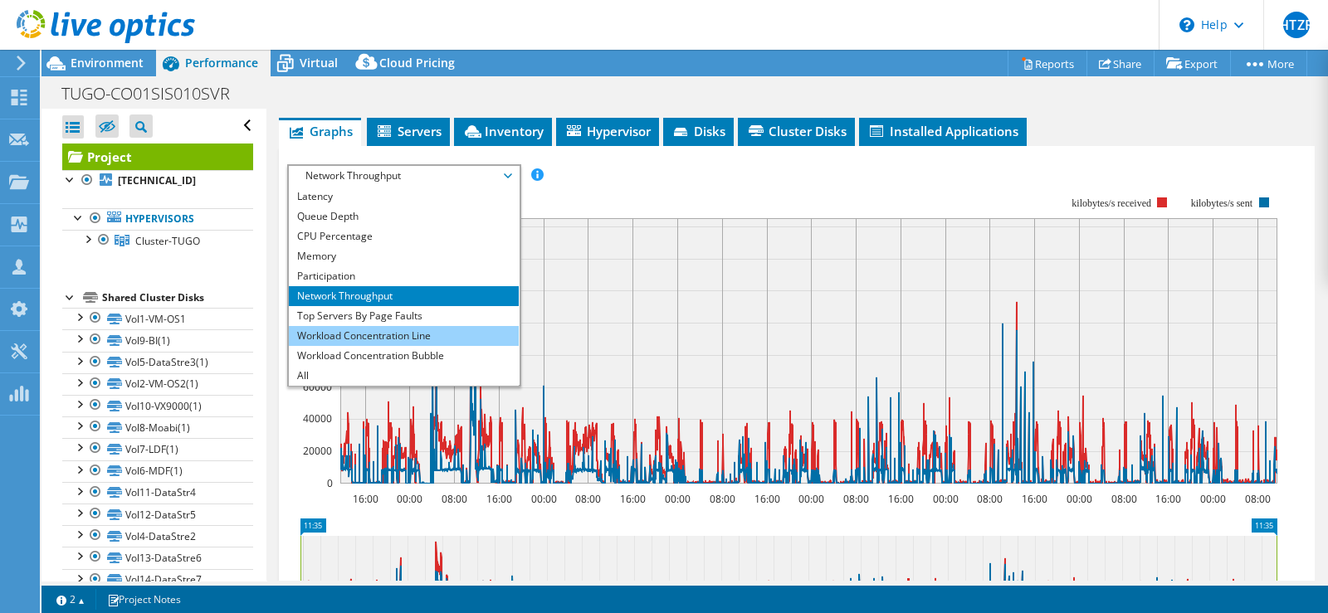
scroll to position [0, 0]
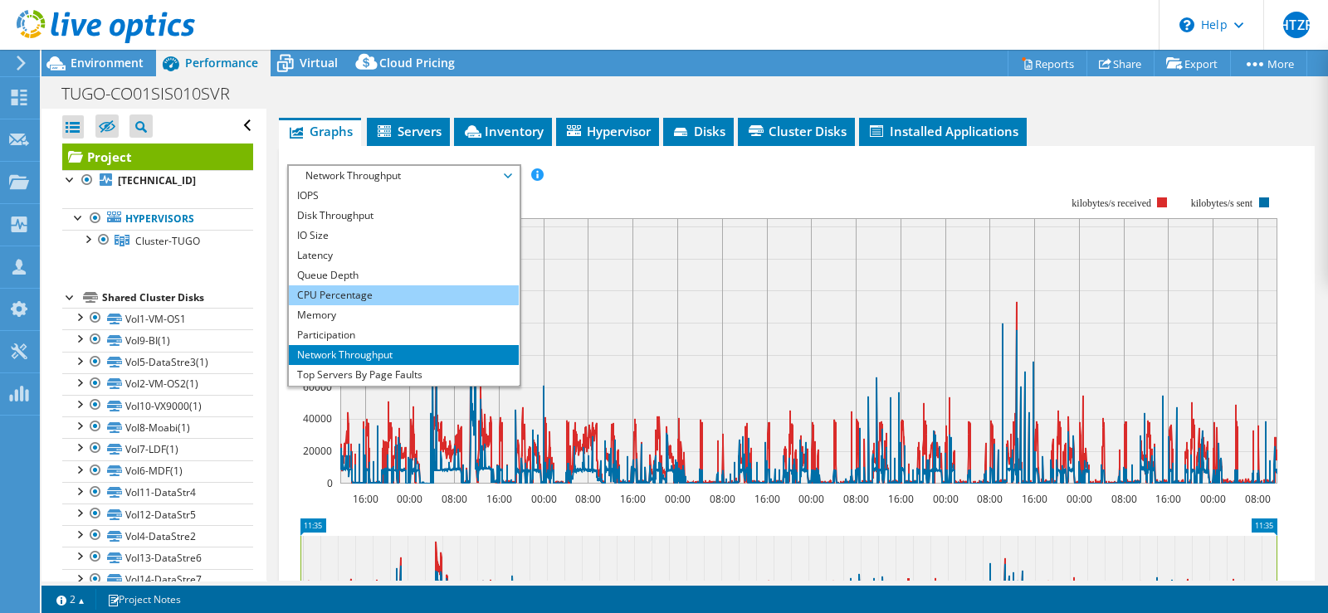
click at [383, 305] on li "CPU Percentage" at bounding box center [404, 296] width 230 height 20
